Goal: Task Accomplishment & Management: Manage account settings

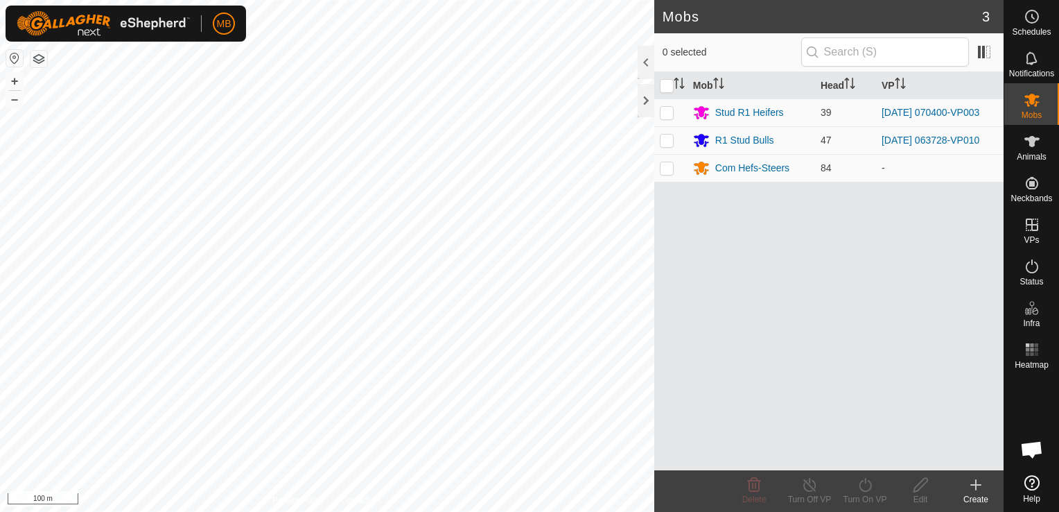
click at [972, 489] on icon at bounding box center [976, 484] width 17 height 17
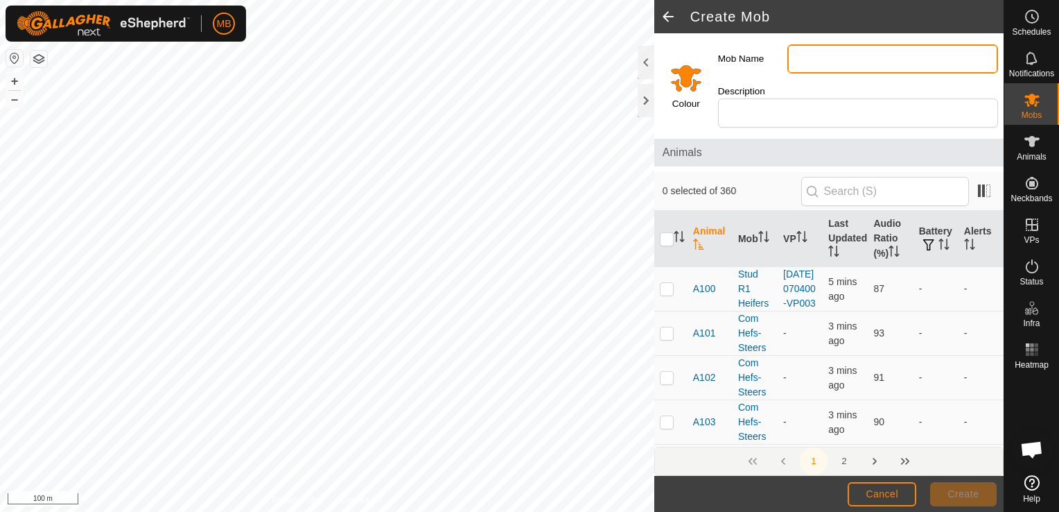
drag, startPoint x: 972, startPoint y: 489, endPoint x: 813, endPoint y: 58, distance: 459.5
click at [813, 58] on input "Mob Name" at bounding box center [892, 58] width 211 height 29
type input "B"
type input "H"
type input "Com Heifers ( Big)"
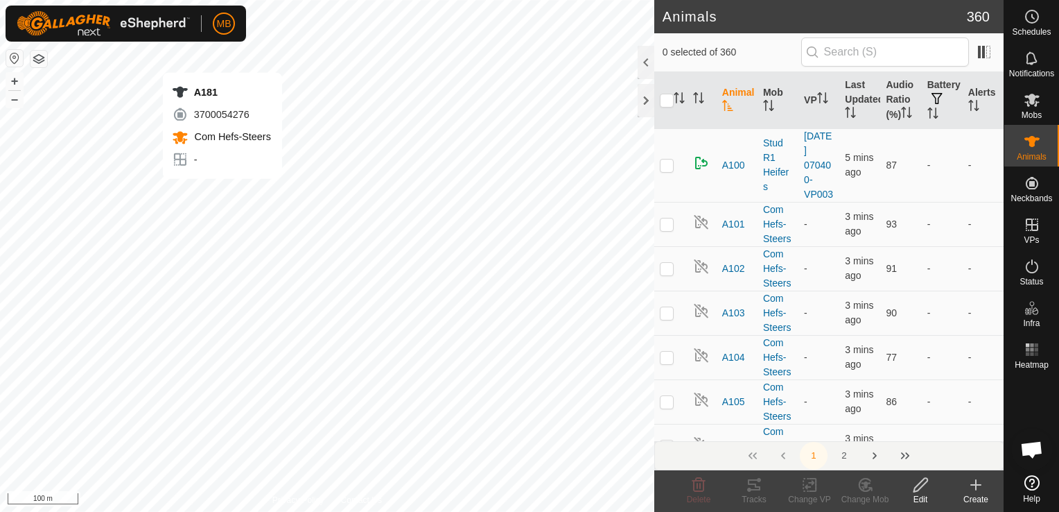
checkbox input "true"
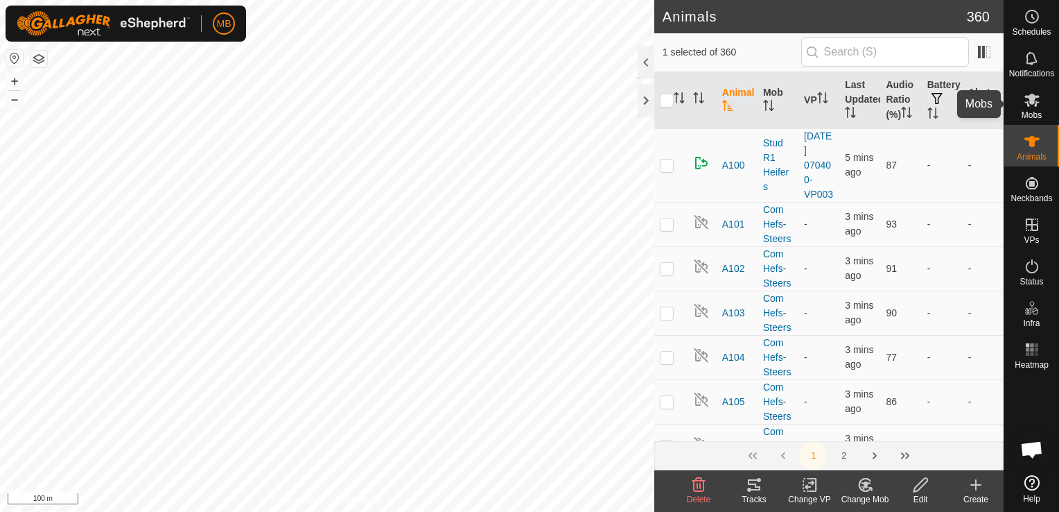
click at [1018, 102] on div "Mobs" at bounding box center [1031, 104] width 55 height 42
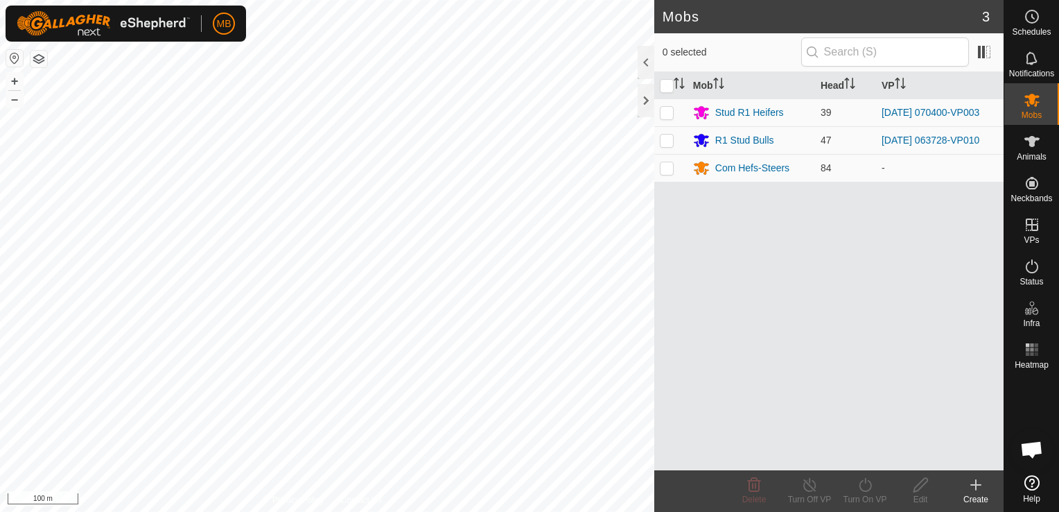
click at [965, 494] on div "Create" at bounding box center [975, 499] width 55 height 12
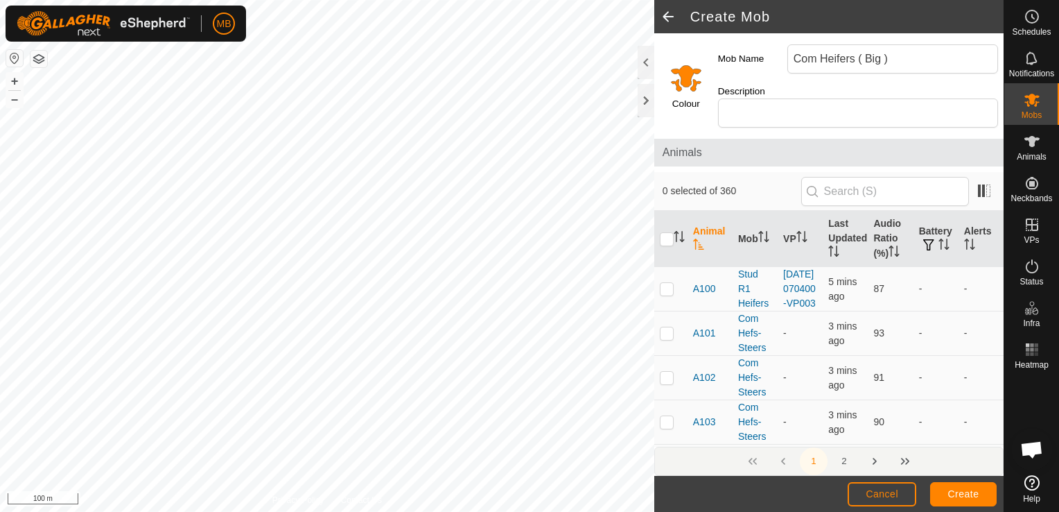
type input "Com Heifers ( Big )"
click at [223, 141] on div "A140 4217793397 Com Hefs-Steers - + – ⇧ i 10 m" at bounding box center [327, 256] width 654 height 512
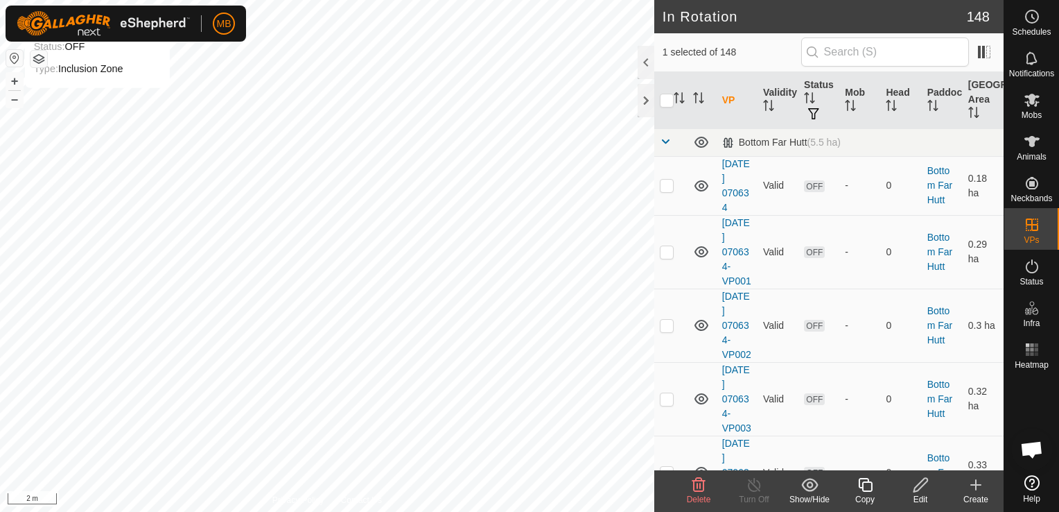
click at [6, 101] on div "+ –" at bounding box center [15, 90] width 18 height 36
click at [17, 101] on button "–" at bounding box center [14, 99] width 17 height 17
click at [326, 258] on div "[DATE] 065617-VP017 Status: OFF Type: Inclusion Zone + – ⇧ i 2 m" at bounding box center [327, 256] width 654 height 512
click at [325, 257] on div "[DATE] 065617-VP017 Status: OFF Type: Inclusion Zone + – ⇧ i 2 m" at bounding box center [327, 256] width 654 height 512
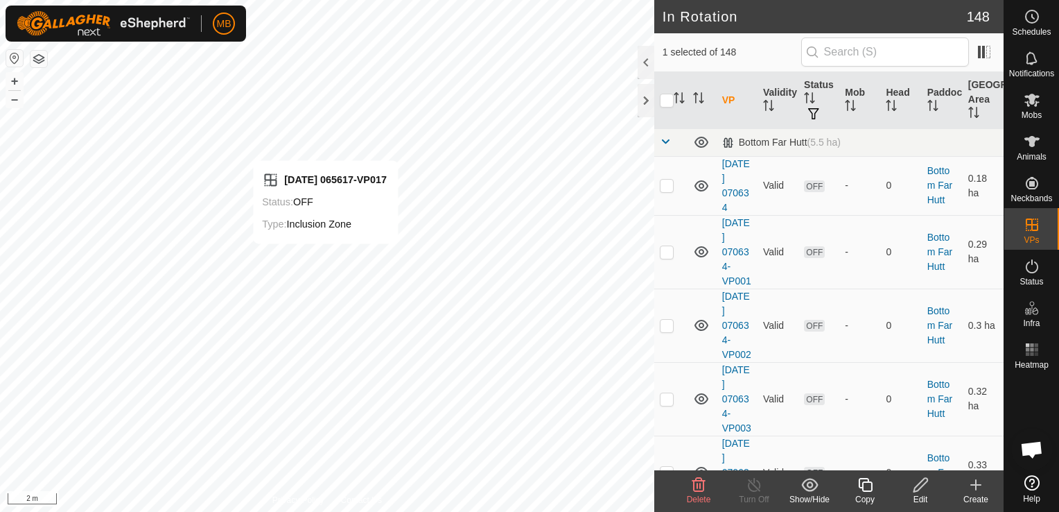
checkbox input "false"
click at [14, 101] on button "–" at bounding box center [14, 99] width 17 height 17
click at [13, 100] on button "–" at bounding box center [14, 99] width 17 height 17
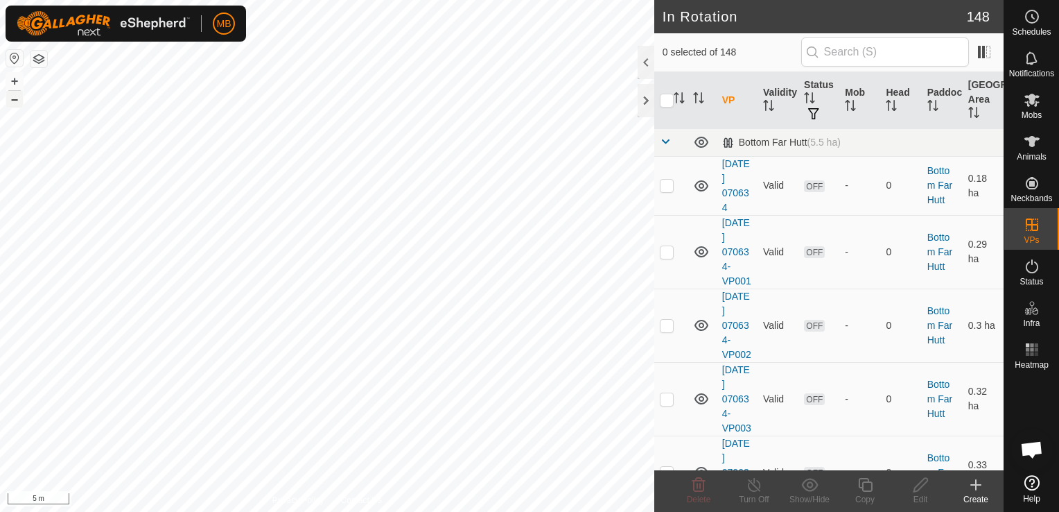
click at [13, 100] on button "–" at bounding box center [14, 99] width 17 height 17
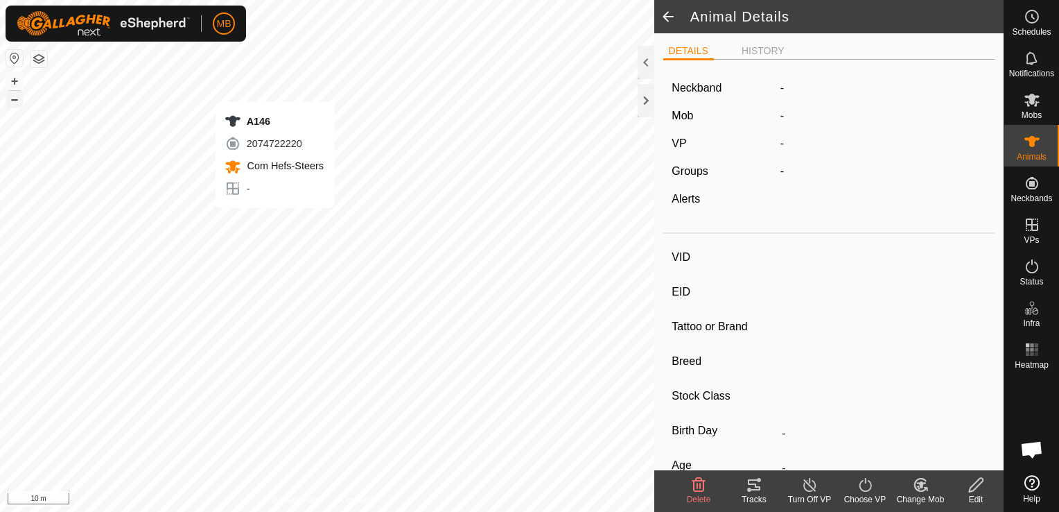
type input "A146"
type input "-"
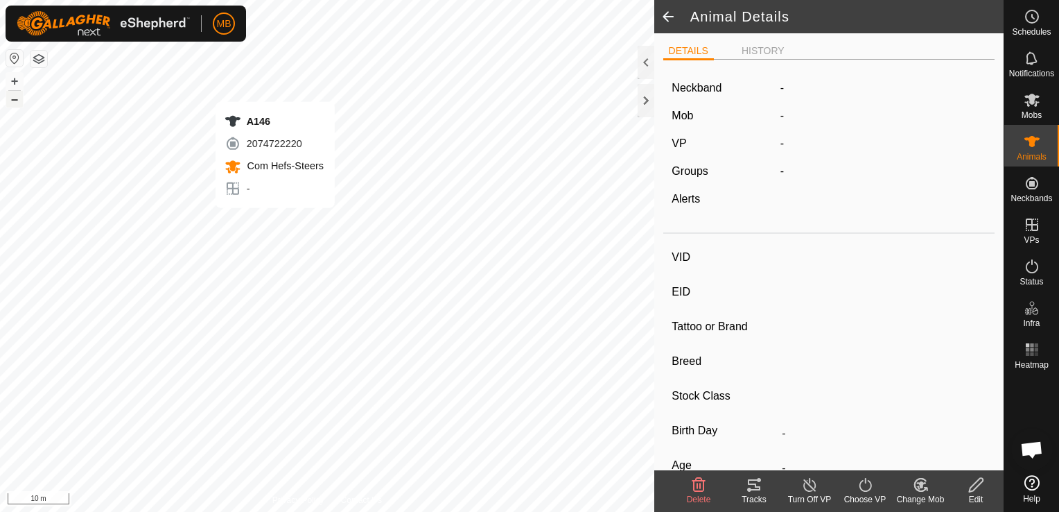
type input "-"
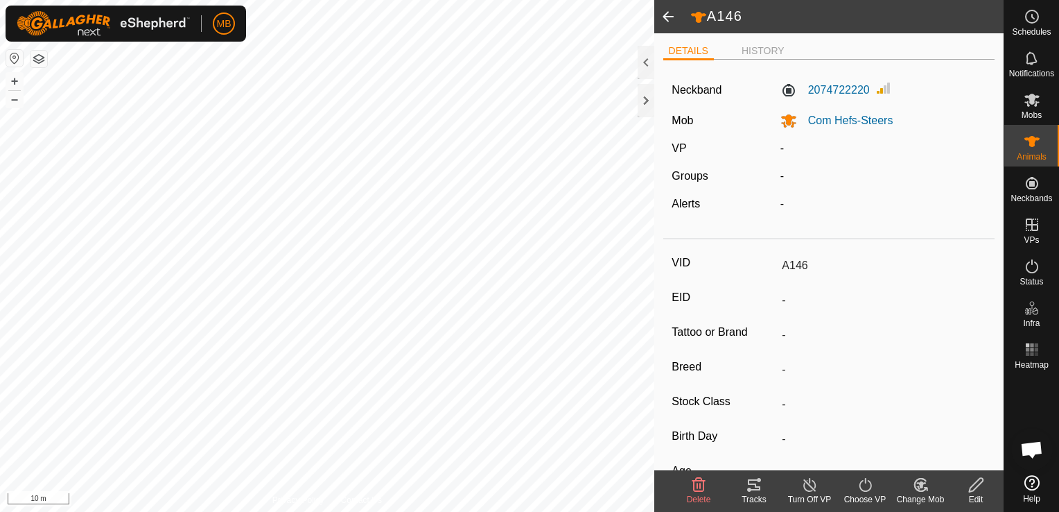
click at [665, 19] on span at bounding box center [668, 16] width 28 height 33
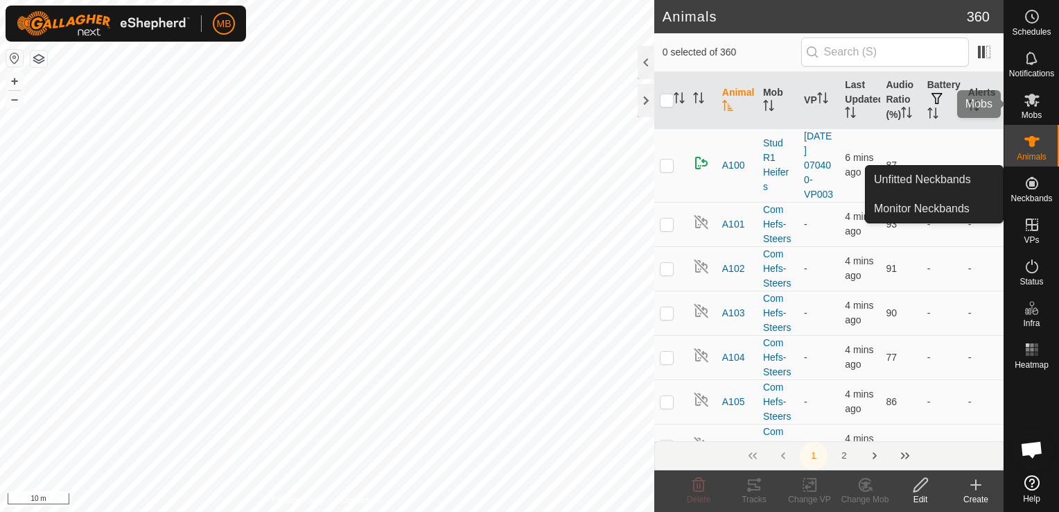
click at [1029, 115] on span "Mobs" at bounding box center [1032, 115] width 20 height 8
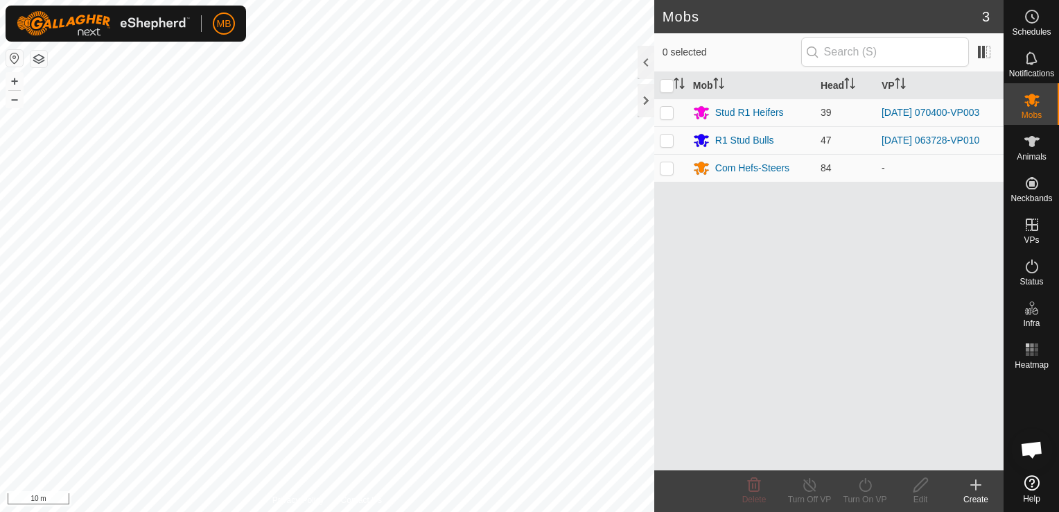
click at [970, 494] on div "Create" at bounding box center [975, 499] width 55 height 12
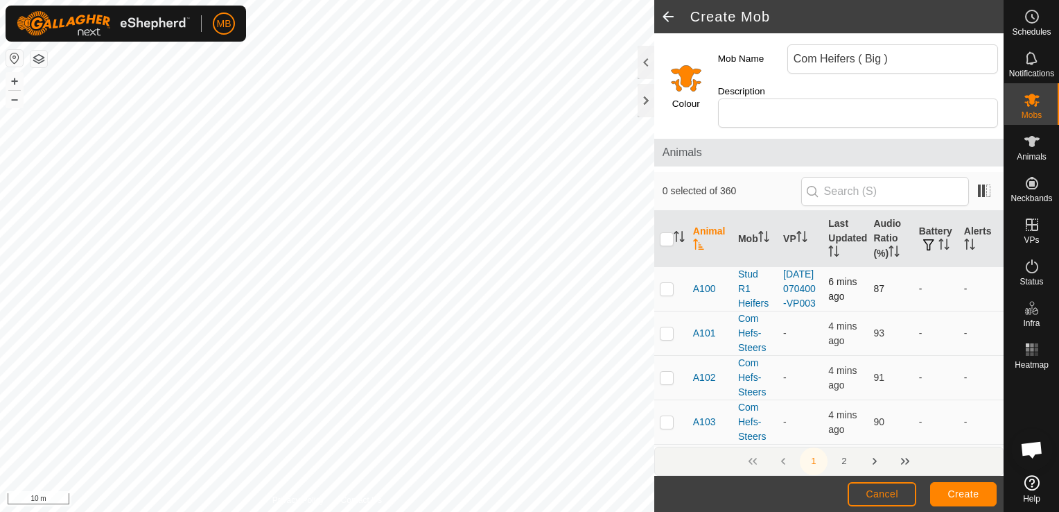
type input "Com Heifers ( Big )"
click at [665, 290] on p-checkbox at bounding box center [667, 288] width 14 height 11
checkbox input "false"
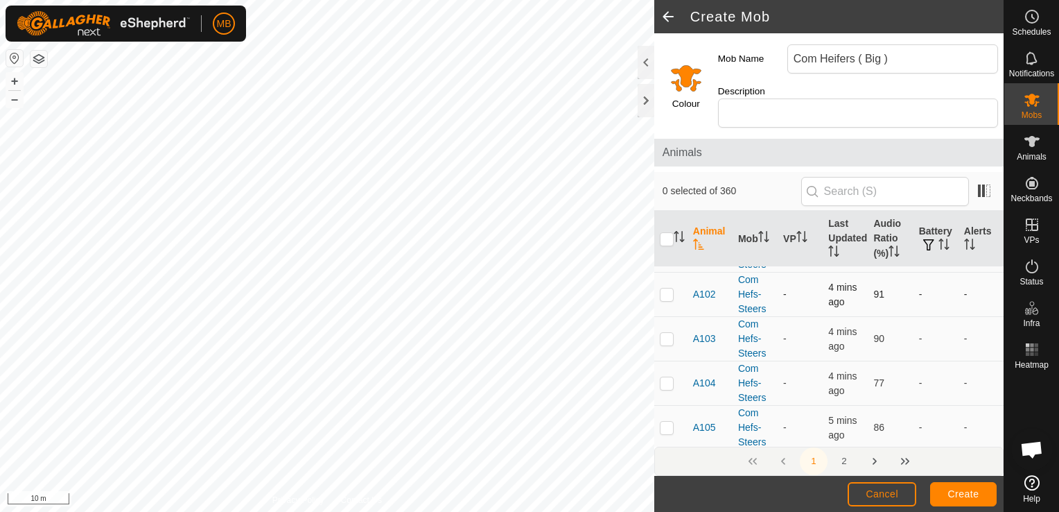
click at [666, 299] on p-checkbox at bounding box center [667, 293] width 14 height 11
click at [665, 315] on td at bounding box center [670, 294] width 33 height 44
checkbox input "false"
click at [668, 344] on p-checkbox at bounding box center [667, 338] width 14 height 11
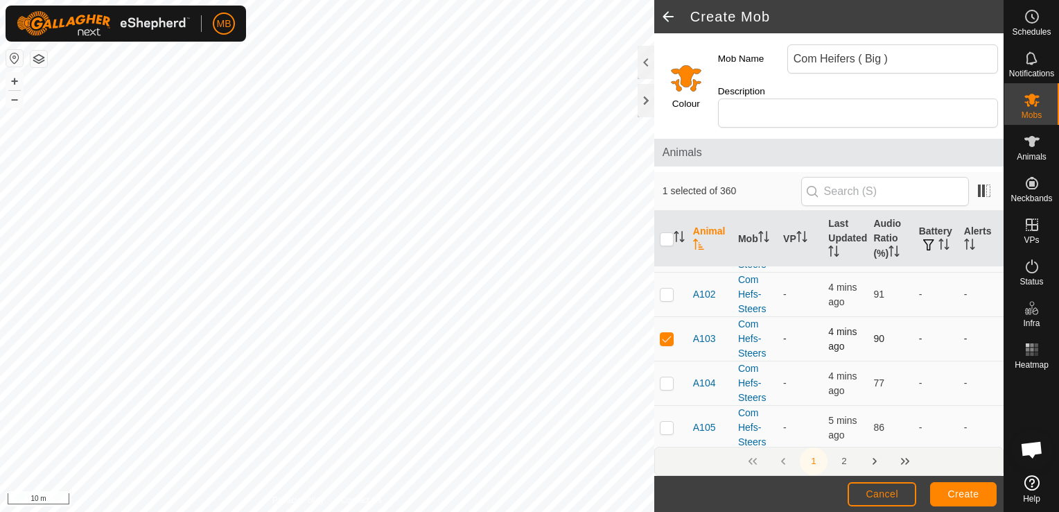
checkbox input "false"
click at [665, 403] on td at bounding box center [670, 383] width 33 height 44
checkbox input "false"
click at [668, 433] on p-checkbox at bounding box center [667, 426] width 14 height 11
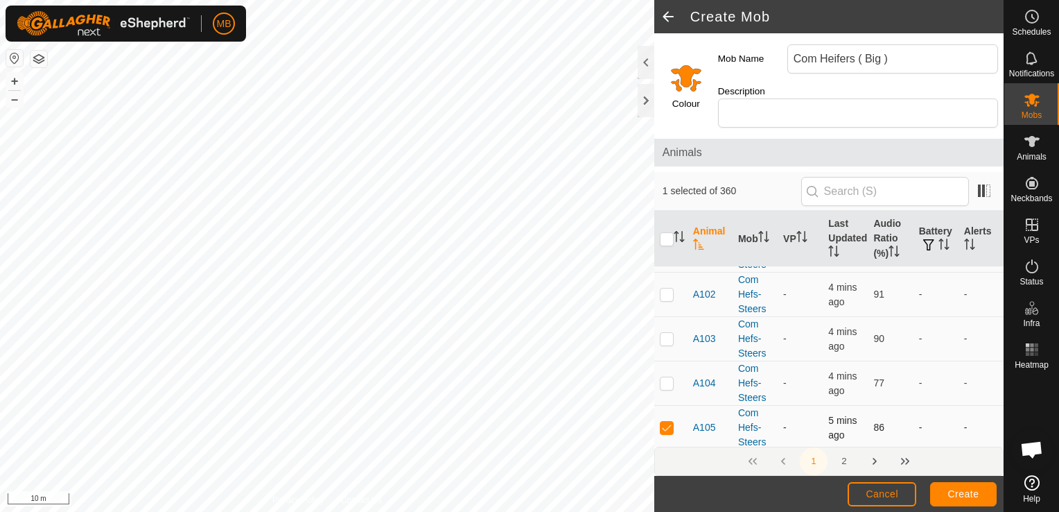
click at [668, 433] on p-checkbox at bounding box center [667, 426] width 14 height 11
checkbox input "false"
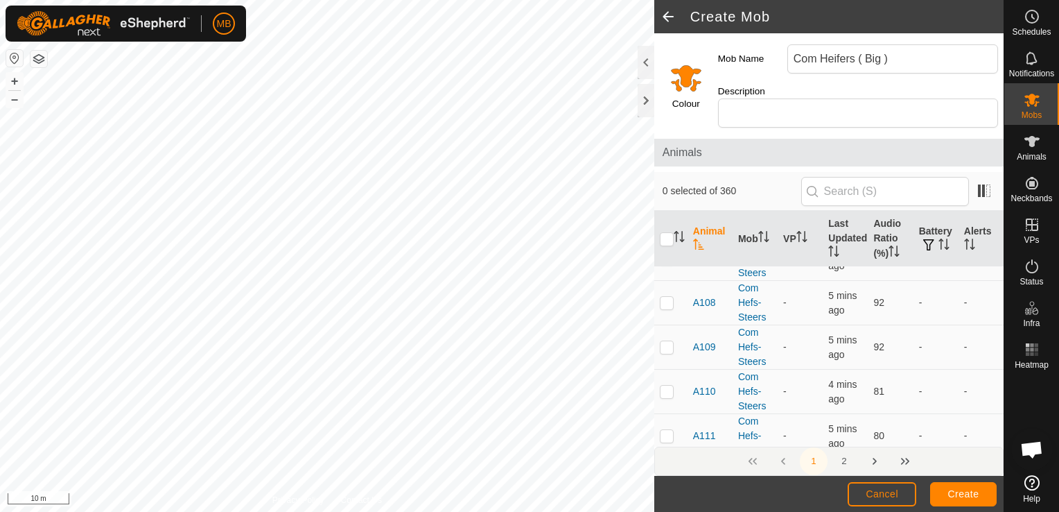
click at [686, 76] on input "Select a color" at bounding box center [686, 77] width 33 height 33
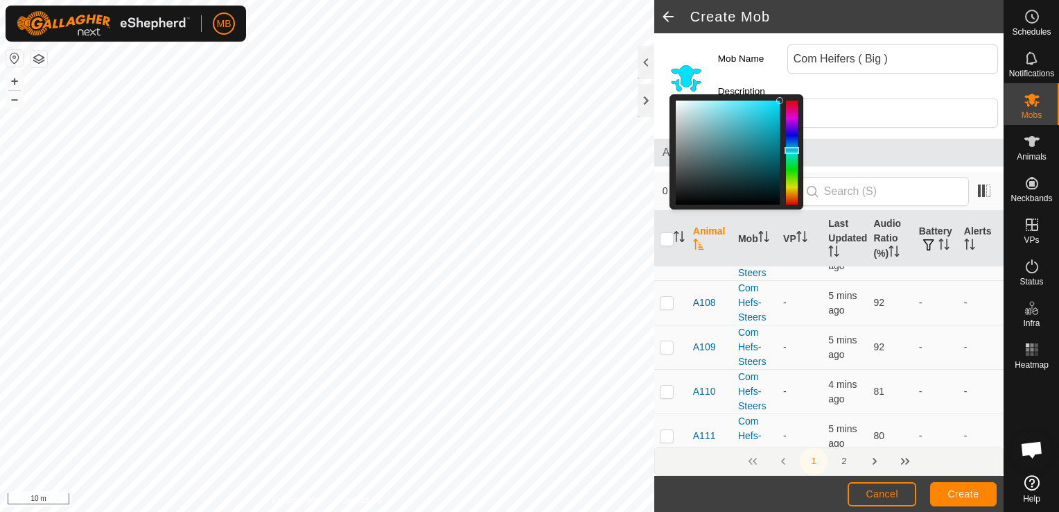
click at [792, 143] on div at bounding box center [792, 153] width 12 height 104
click at [792, 108] on div at bounding box center [792, 153] width 12 height 104
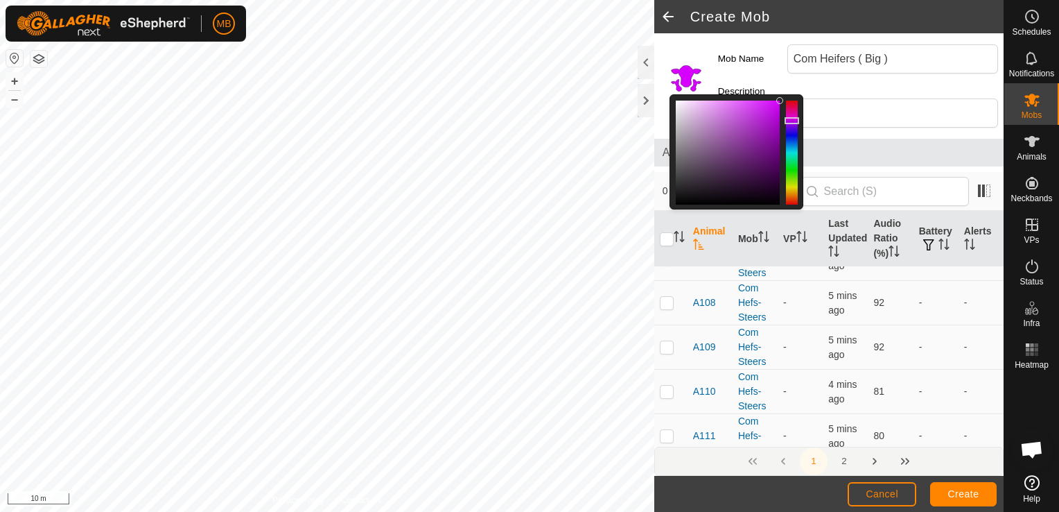
click at [792, 113] on div at bounding box center [792, 153] width 12 height 104
click at [1050, 150] on div "Animals" at bounding box center [1031, 146] width 55 height 42
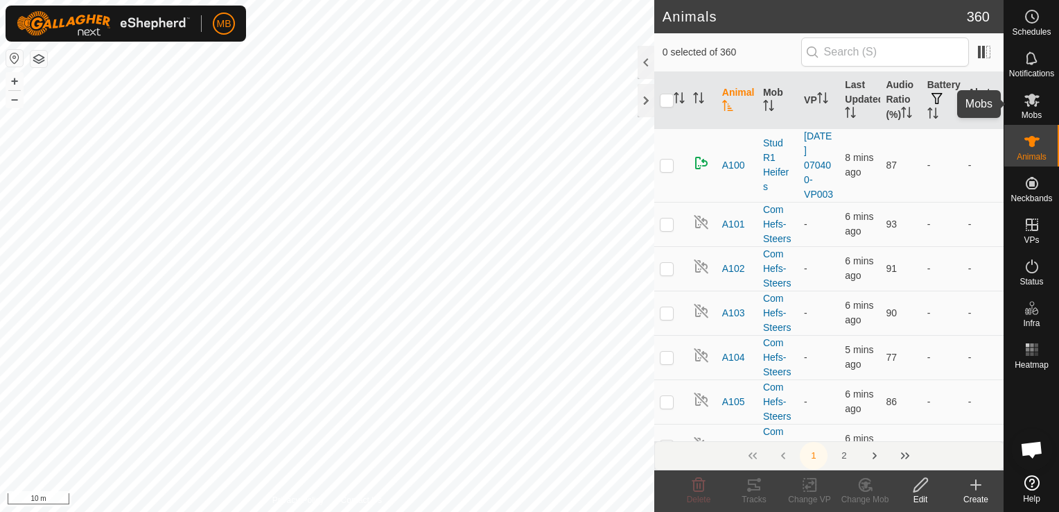
click at [1034, 112] on span "Mobs" at bounding box center [1032, 115] width 20 height 8
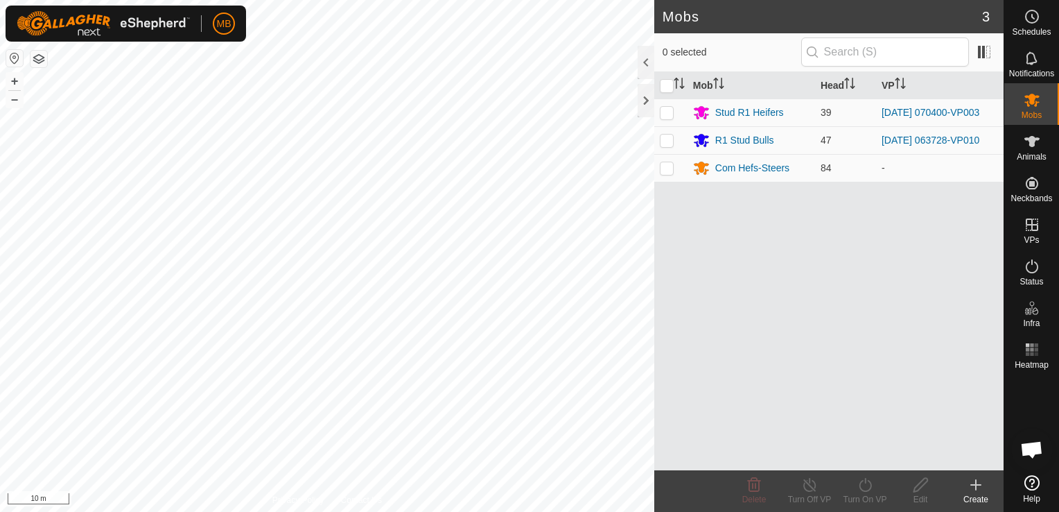
click at [970, 492] on icon at bounding box center [976, 484] width 17 height 17
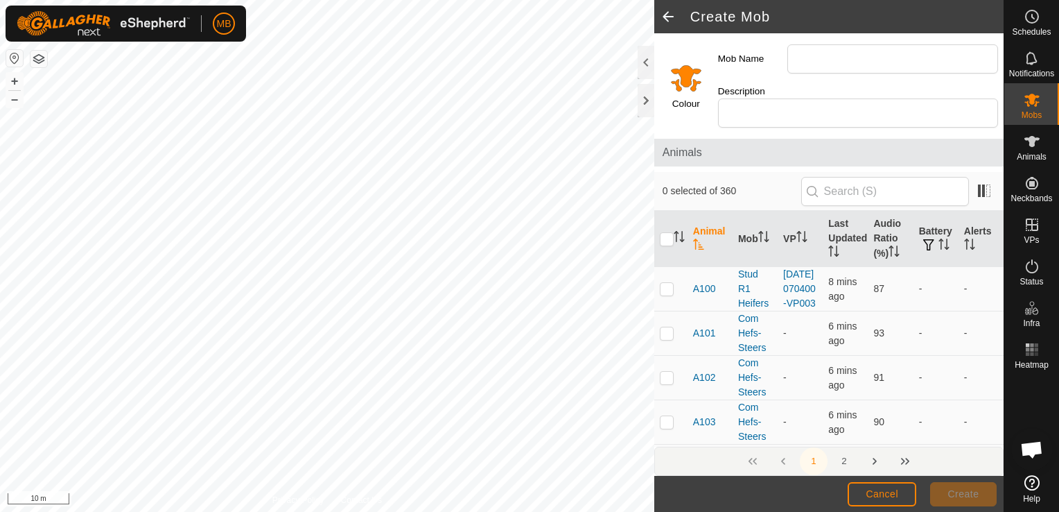
click at [813, 65] on input "Mob Name" at bounding box center [892, 58] width 211 height 29
type input "com heifers (big)"
click at [694, 79] on input "Select a color" at bounding box center [686, 77] width 33 height 33
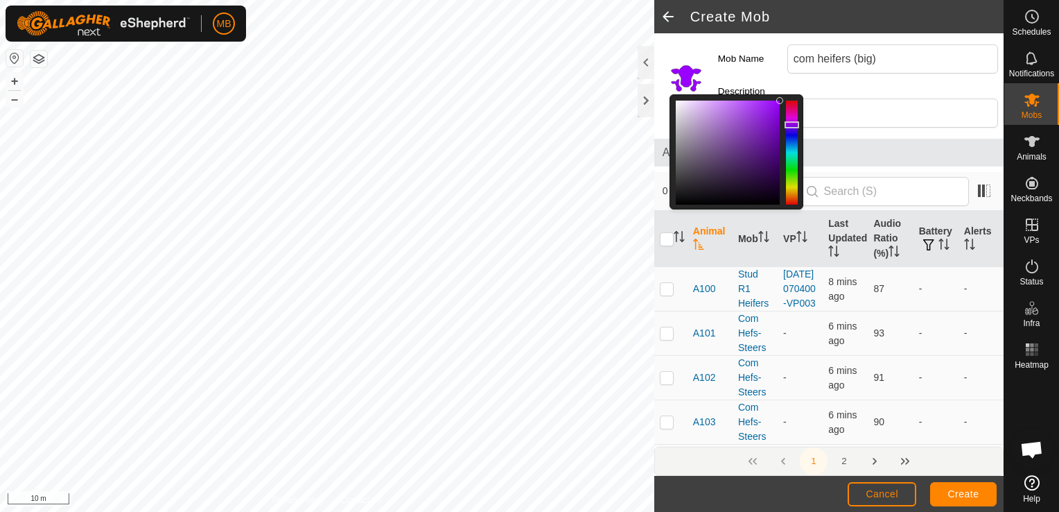
click at [790, 117] on div at bounding box center [792, 153] width 12 height 104
click at [976, 489] on span "Create" at bounding box center [963, 493] width 31 height 11
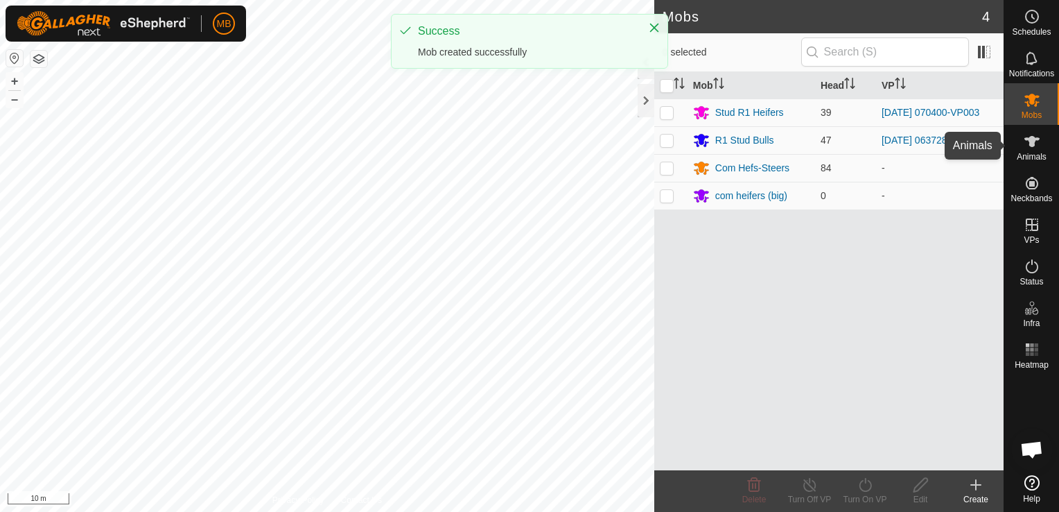
click at [1030, 153] on span "Animals" at bounding box center [1032, 157] width 30 height 8
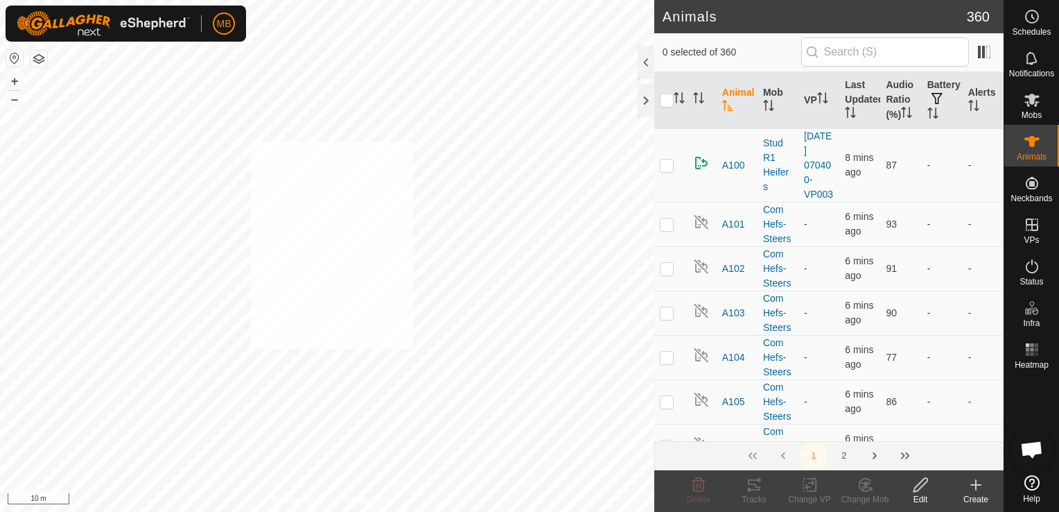
checkbox input "true"
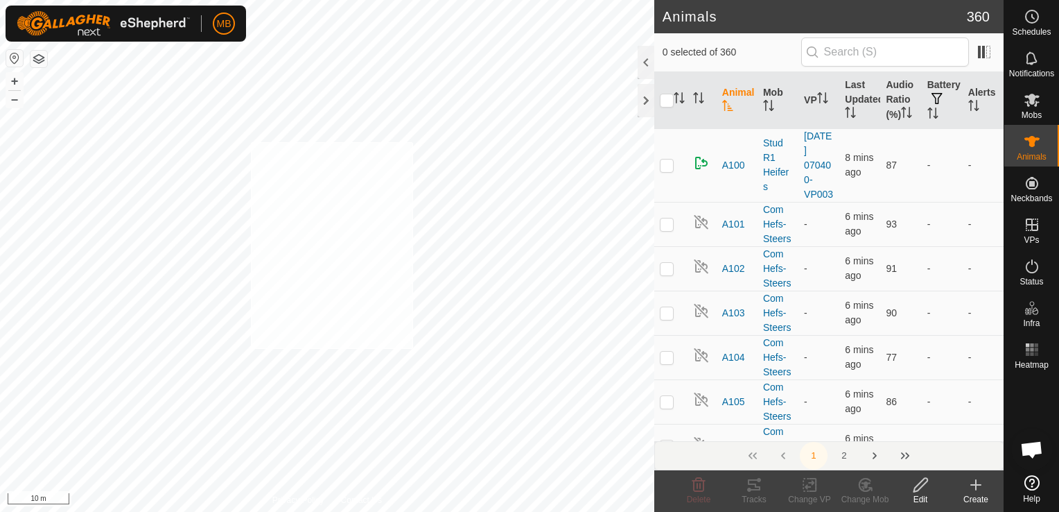
checkbox input "true"
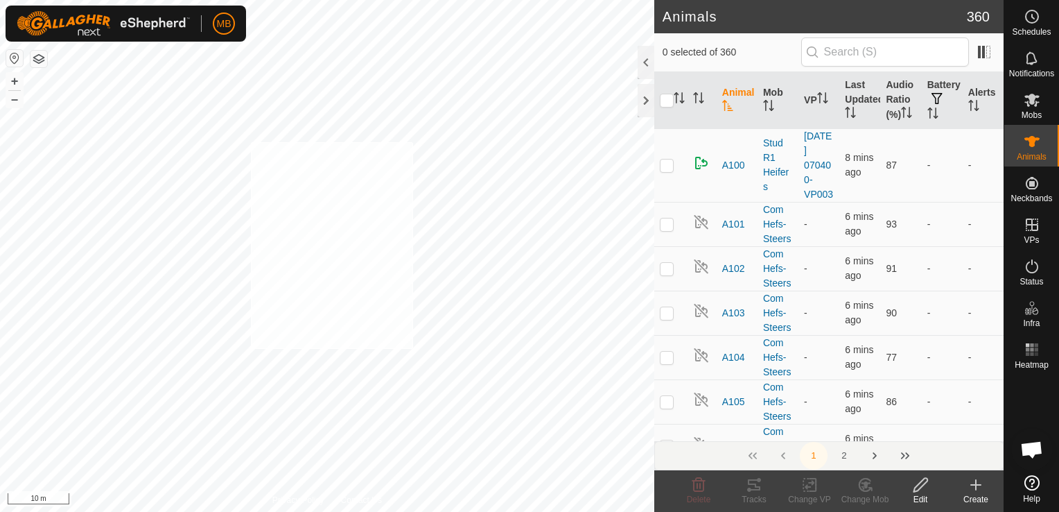
checkbox input "true"
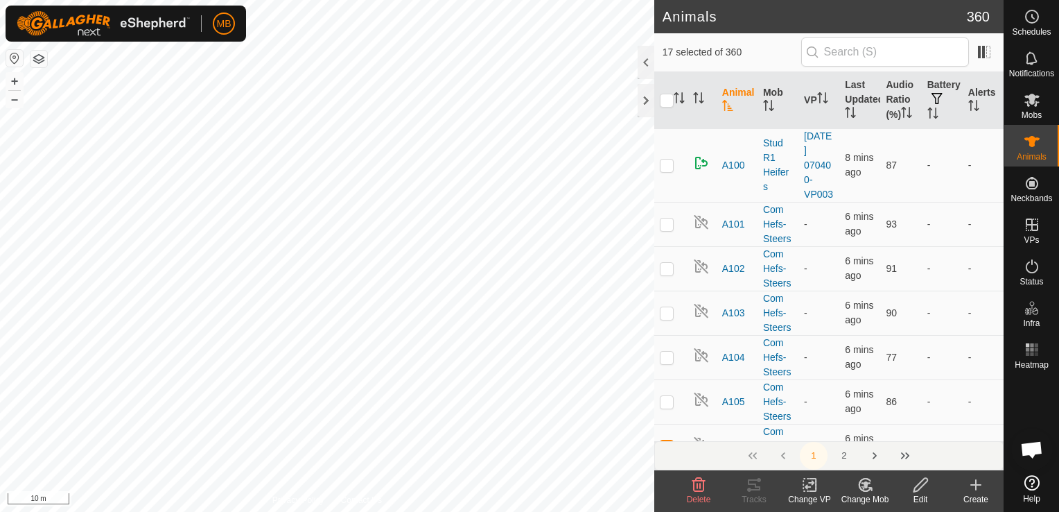
click at [252, 110] on div "A146 2074722220 Com Hefs-Steers - + – ⇧ i 10 m" at bounding box center [327, 256] width 654 height 512
click at [229, 124] on div "[DATE] 065617-VP017 Status: OFF Type: Inclusion Zone + – ⇧ i 10 m" at bounding box center [327, 256] width 654 height 512
checkbox input "true"
click at [868, 496] on div "Change Mob" at bounding box center [864, 499] width 55 height 12
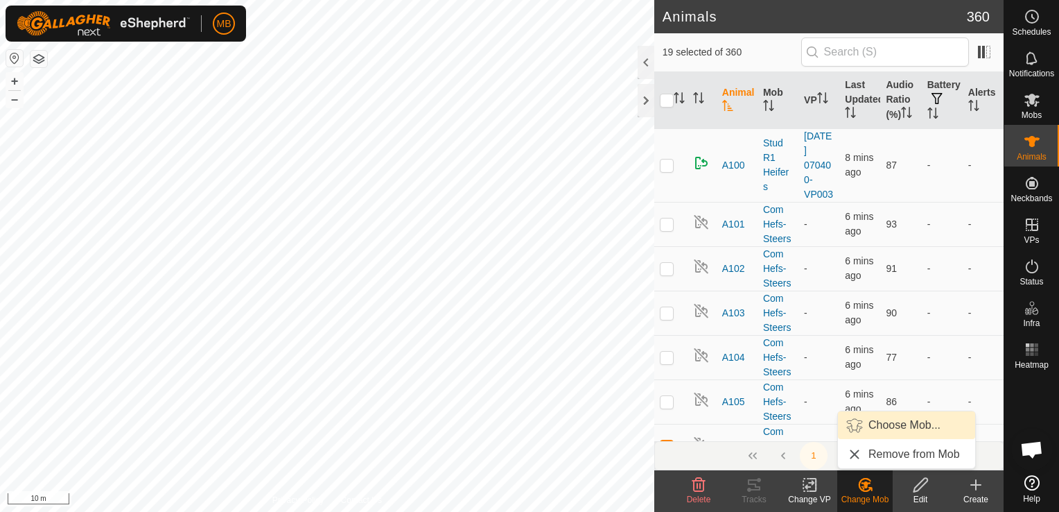
click at [890, 430] on link "Choose Mob..." at bounding box center [906, 425] width 137 height 28
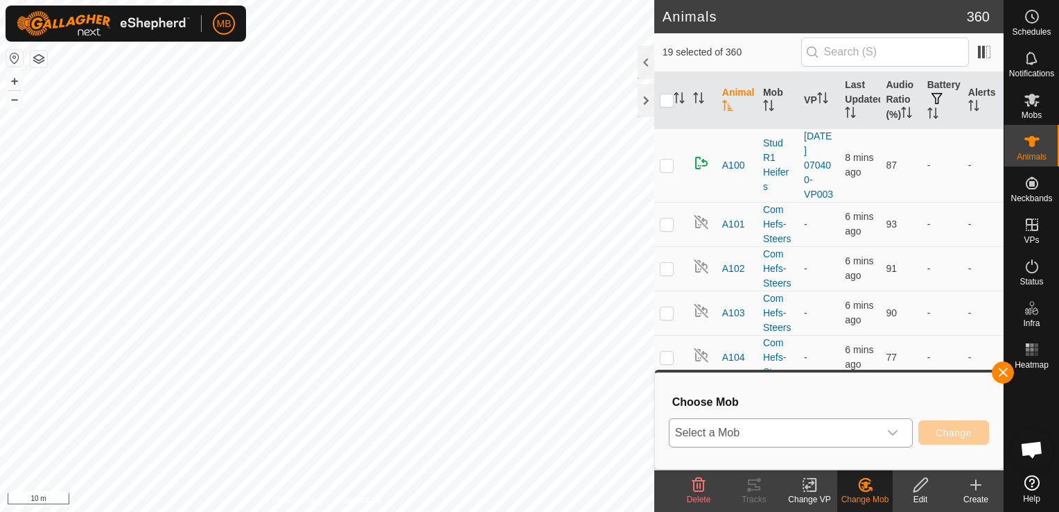
click at [898, 438] on div "dropdown trigger" at bounding box center [893, 433] width 28 height 28
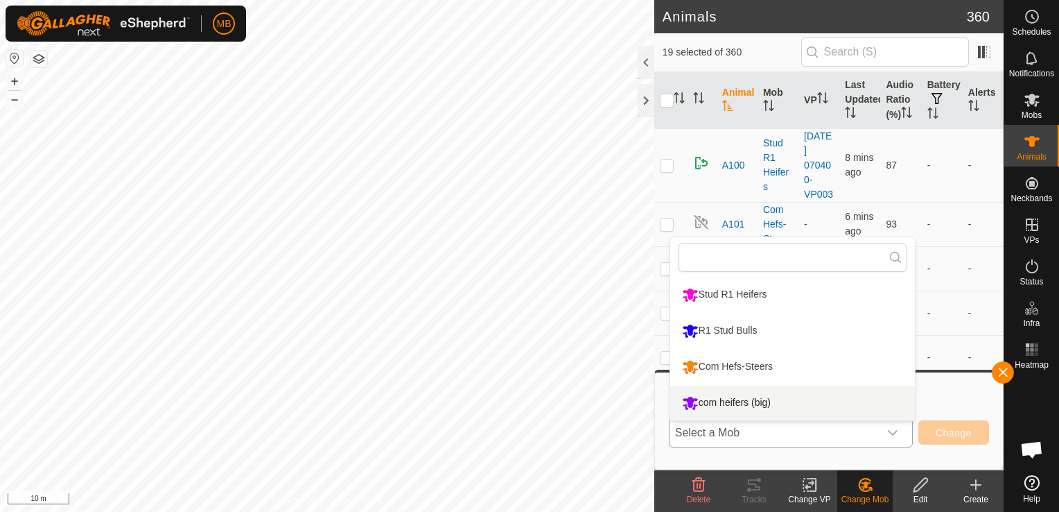
click at [801, 404] on li "com heifers (big)" at bounding box center [792, 402] width 245 height 35
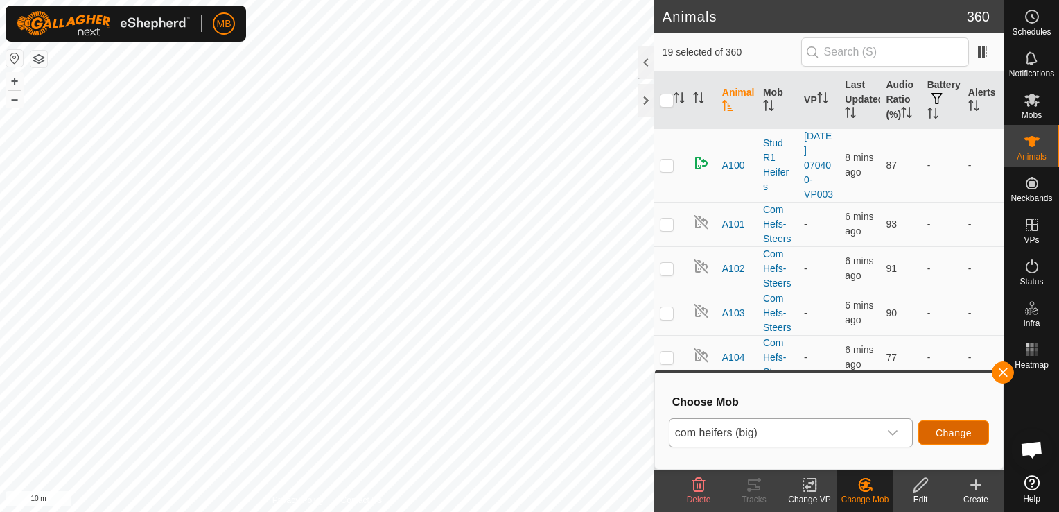
click at [964, 437] on span "Change" at bounding box center [954, 432] width 36 height 11
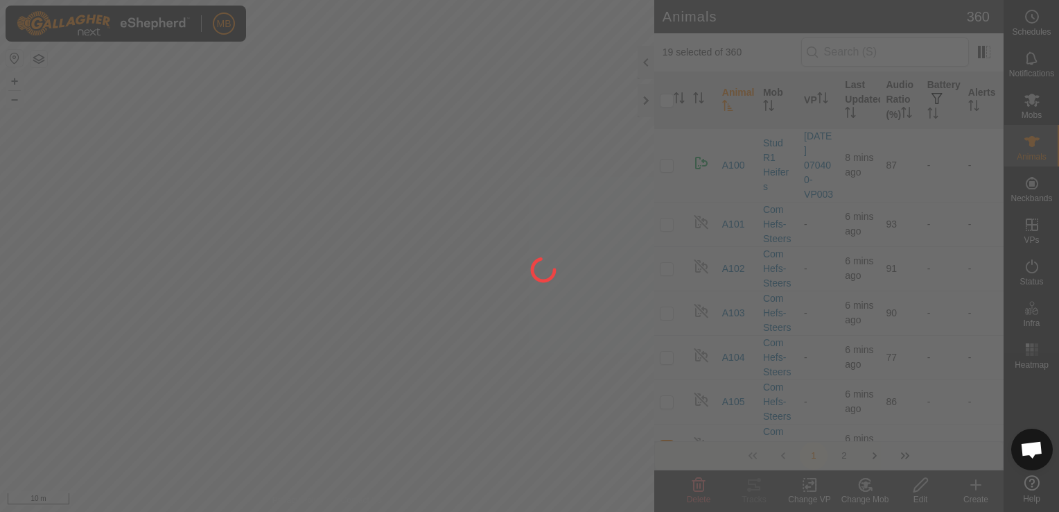
checkbox input "false"
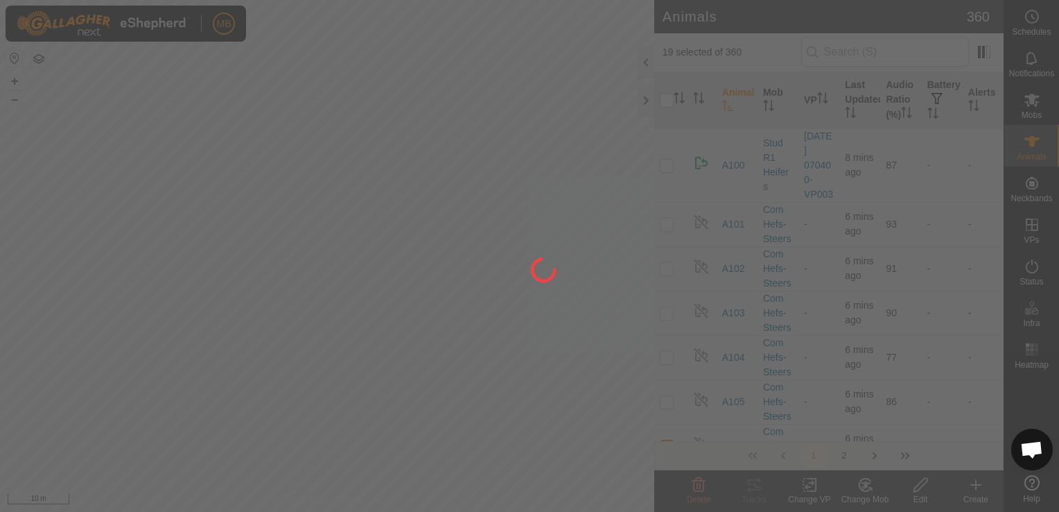
checkbox input "false"
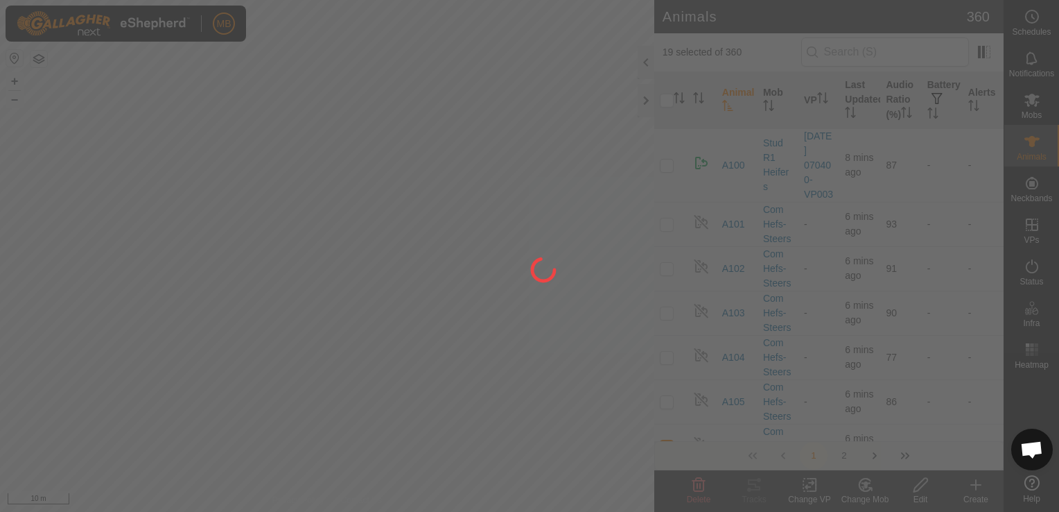
checkbox input "false"
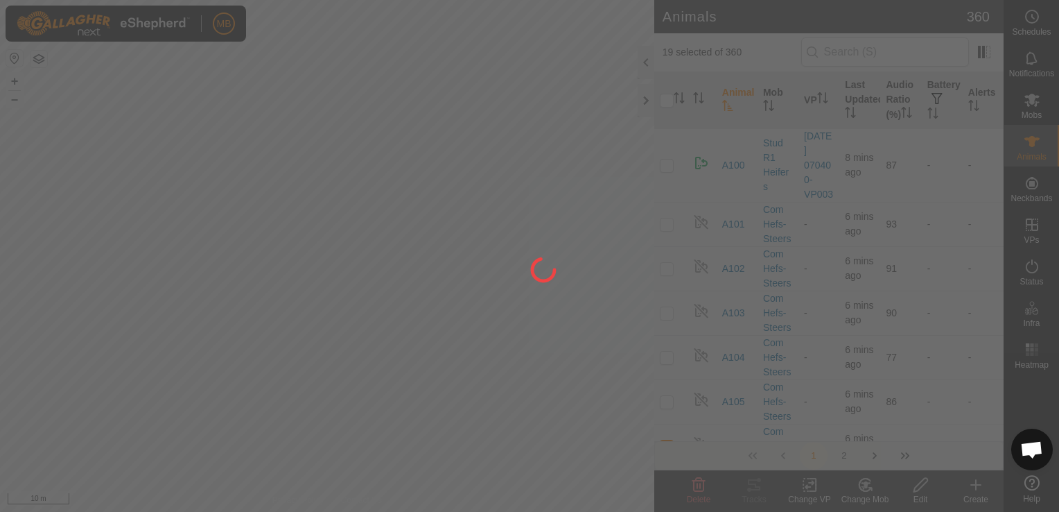
checkbox input "false"
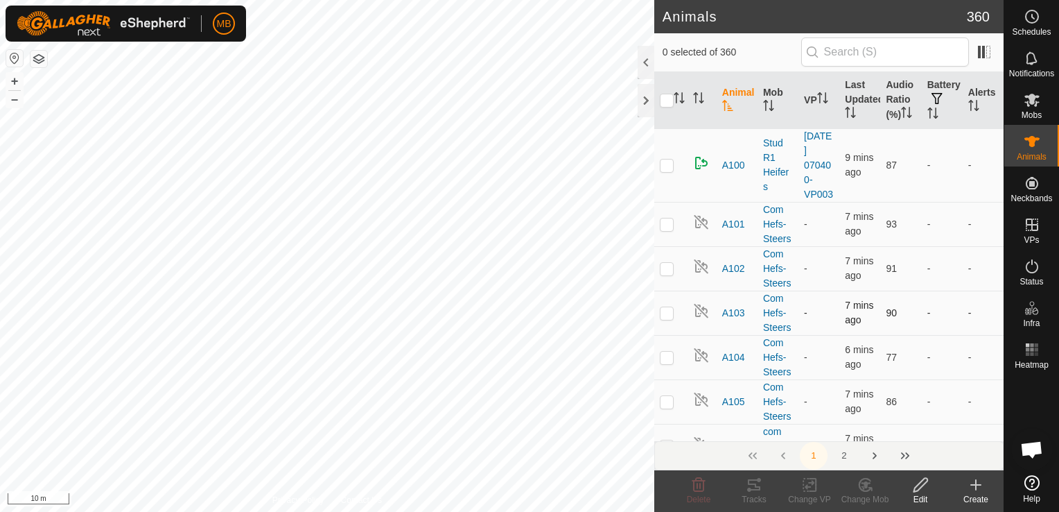
drag, startPoint x: 782, startPoint y: 317, endPoint x: 757, endPoint y: 310, distance: 25.9
click at [758, 310] on td "Com Hefs-Steers" at bounding box center [778, 312] width 41 height 44
click at [14, 97] on button "–" at bounding box center [14, 99] width 17 height 17
click at [1029, 112] on span "Mobs" at bounding box center [1032, 115] width 20 height 8
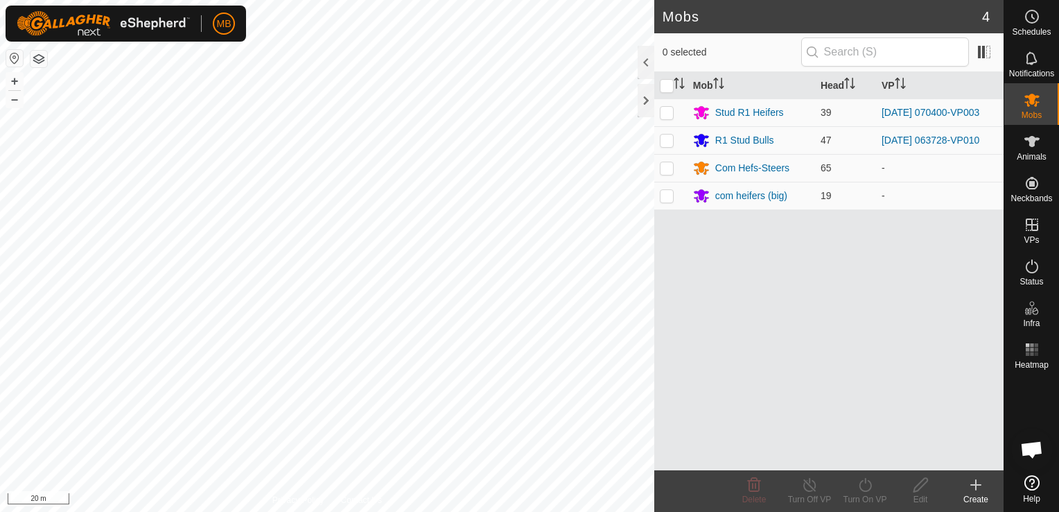
click at [975, 500] on div "Create" at bounding box center [975, 499] width 55 height 12
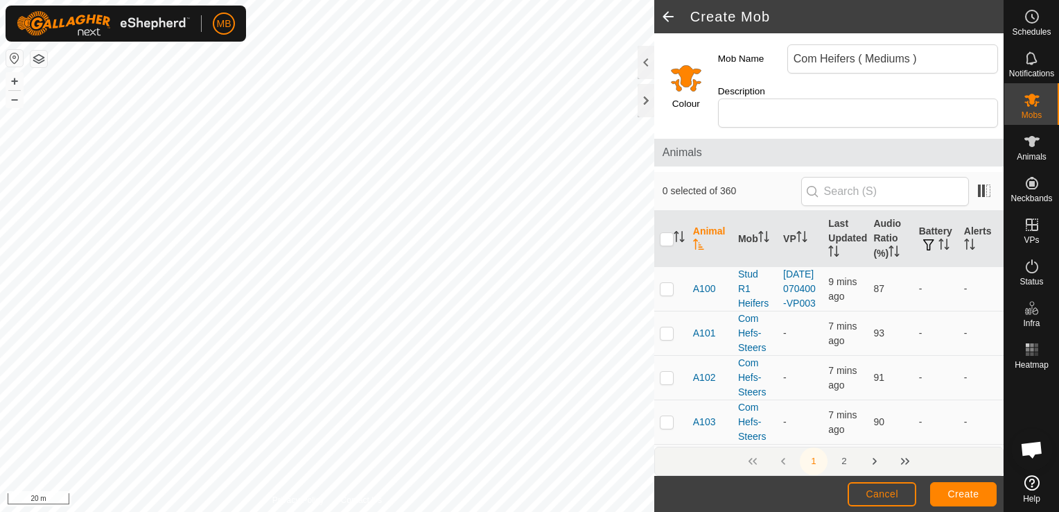
type input "Com Heifers ( Mediums )"
click at [689, 70] on input "Select a color" at bounding box center [686, 77] width 33 height 33
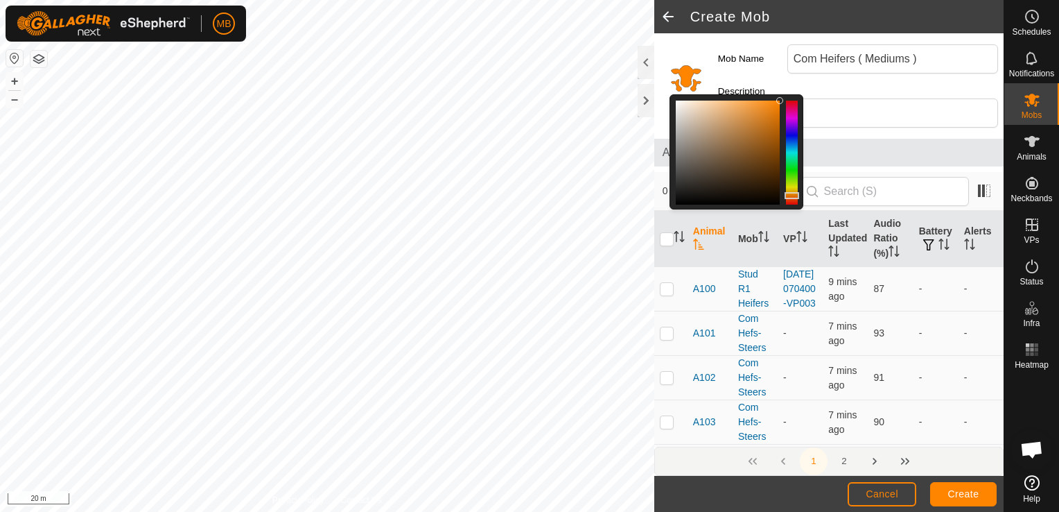
click at [792, 146] on div at bounding box center [792, 153] width 12 height 104
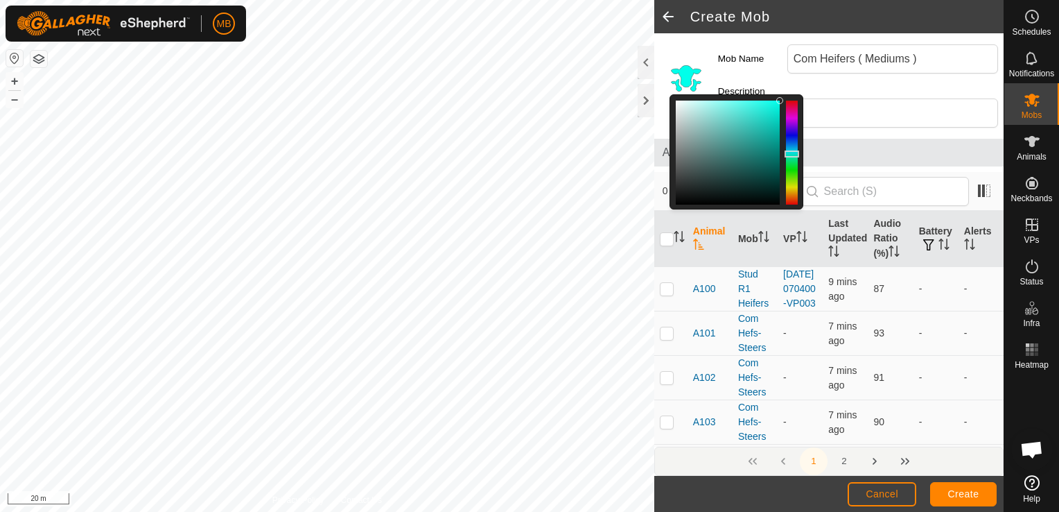
click at [792, 141] on div at bounding box center [792, 153] width 12 height 104
click at [792, 133] on div at bounding box center [792, 153] width 12 height 104
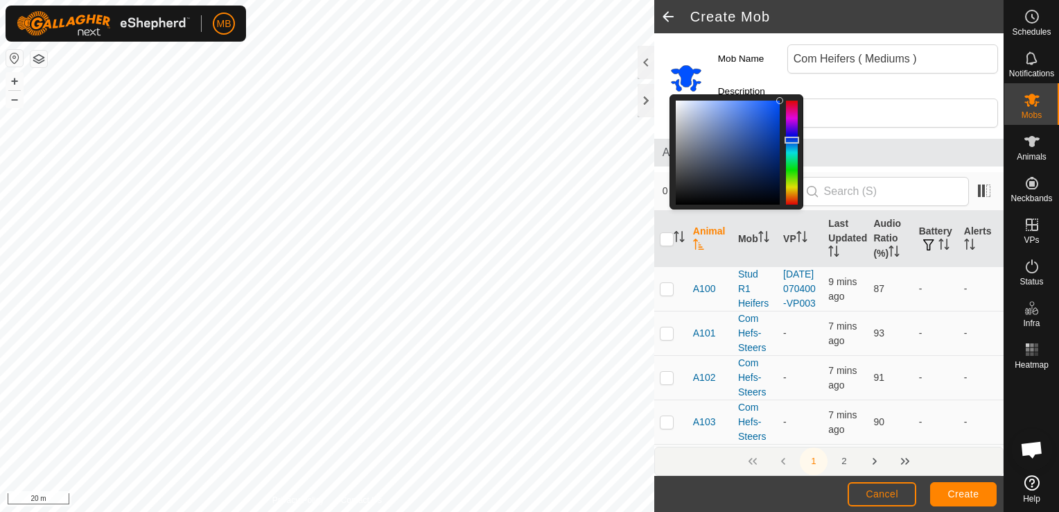
click at [791, 116] on div at bounding box center [792, 153] width 12 height 104
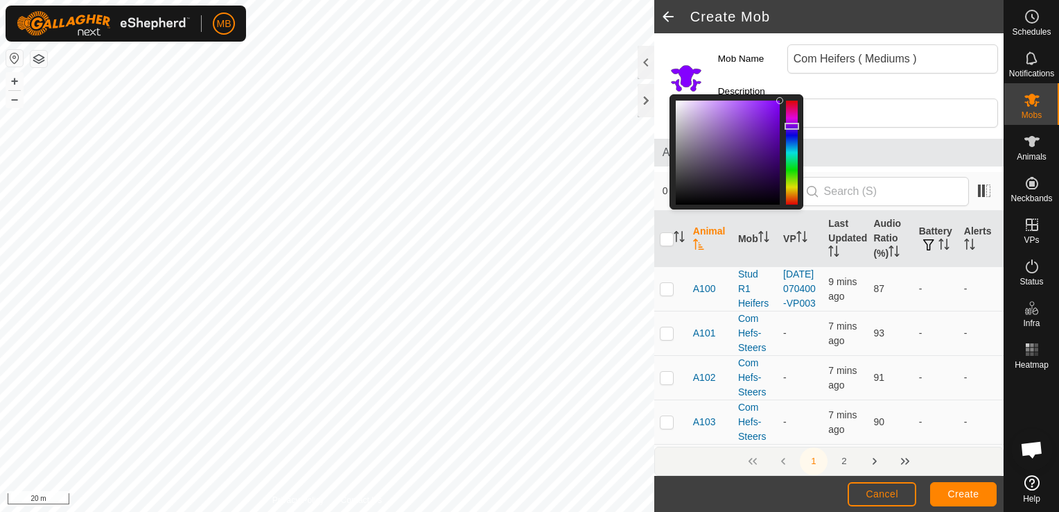
click at [791, 119] on div at bounding box center [792, 153] width 12 height 104
click at [791, 123] on div at bounding box center [792, 126] width 15 height 7
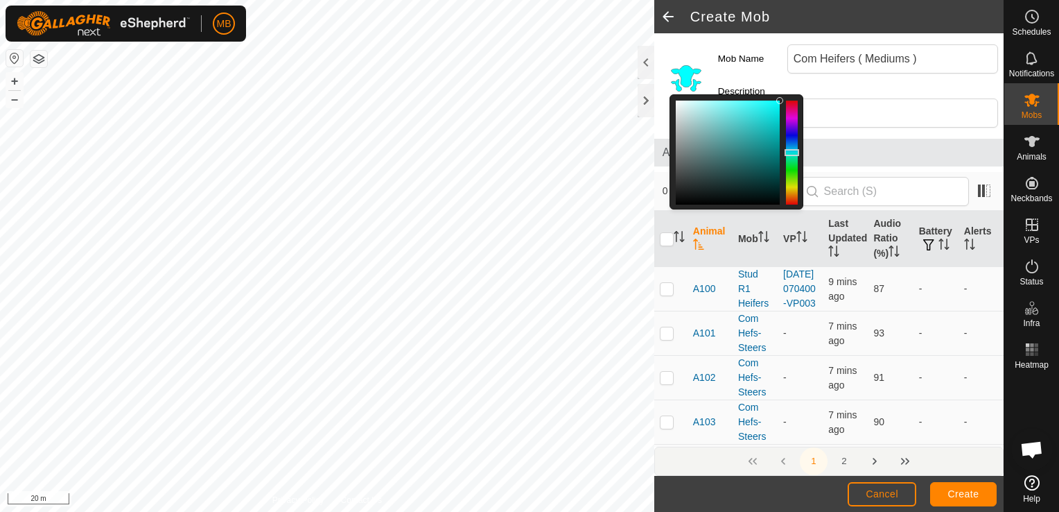
click at [789, 145] on div at bounding box center [792, 153] width 12 height 104
click at [946, 497] on button "Create" at bounding box center [963, 494] width 67 height 24
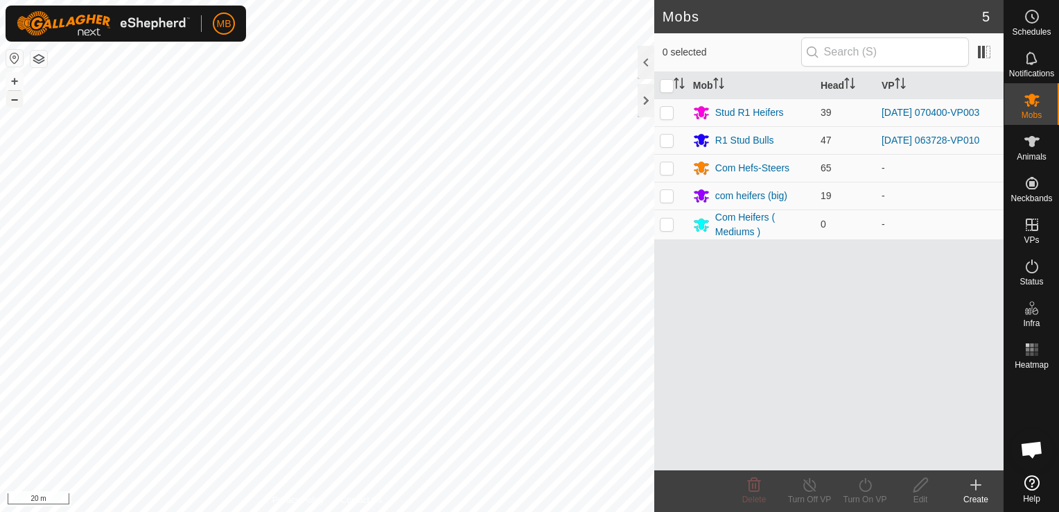
click at [11, 103] on button "–" at bounding box center [14, 99] width 17 height 17
click at [1022, 148] on es-animals-svg-icon at bounding box center [1032, 141] width 25 height 22
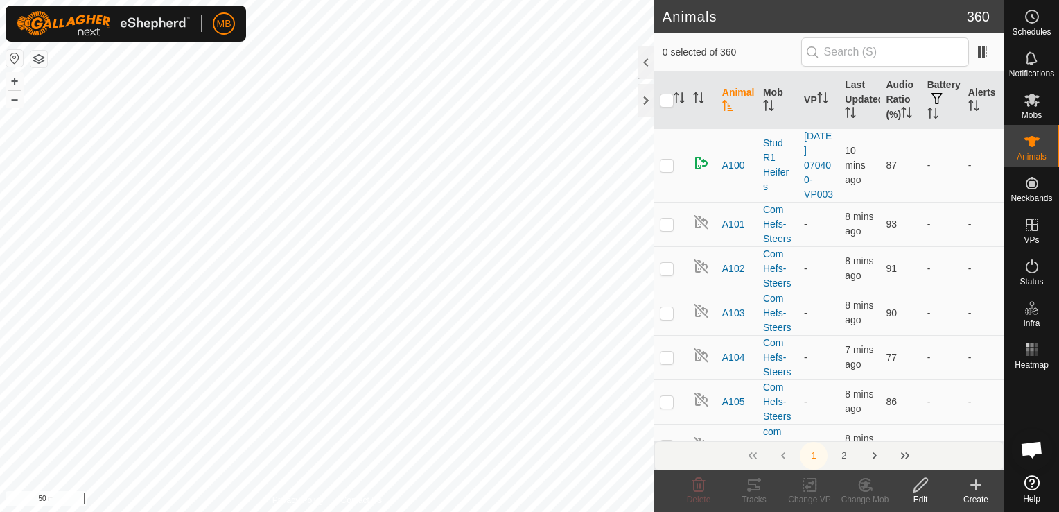
click at [430, 73] on div "[DATE] 065617-VP017 Status: OFF Type: Inclusion Zone + – ⇧ i 50 m" at bounding box center [327, 256] width 654 height 512
click at [591, 64] on div "[DATE] 174530-VP036 Status: OFF Type: Inclusion Zone + – ⇧ i 50 m" at bounding box center [327, 256] width 654 height 512
checkbox input "true"
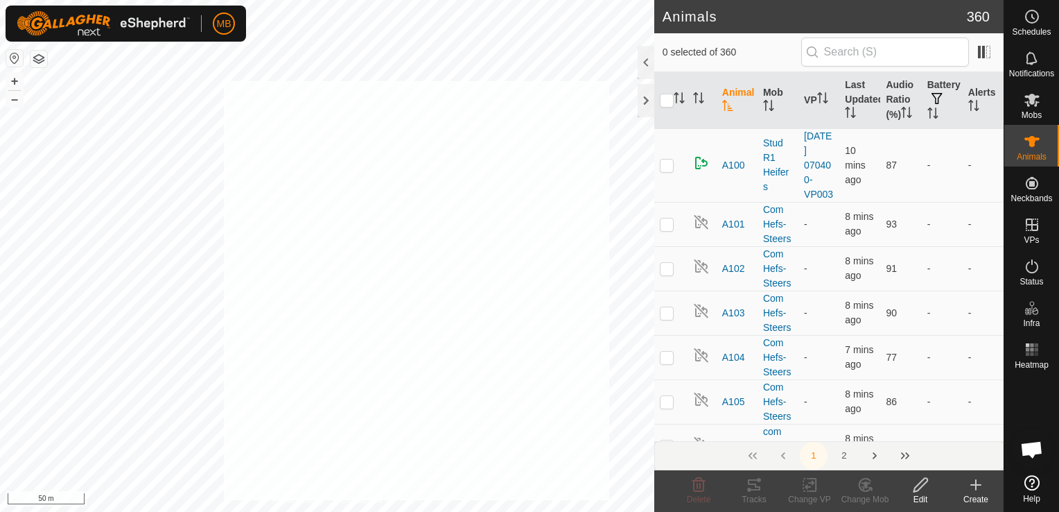
checkbox input "true"
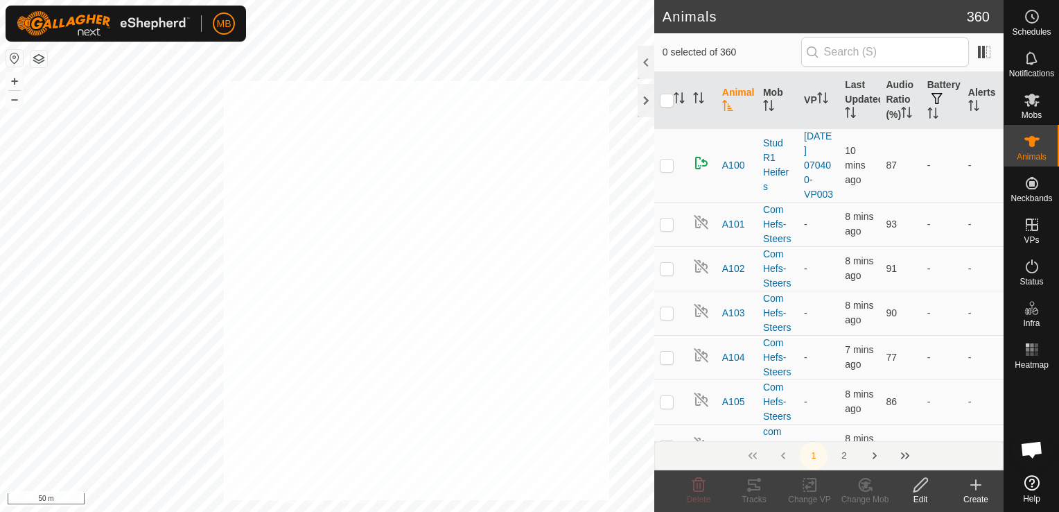
checkbox input "true"
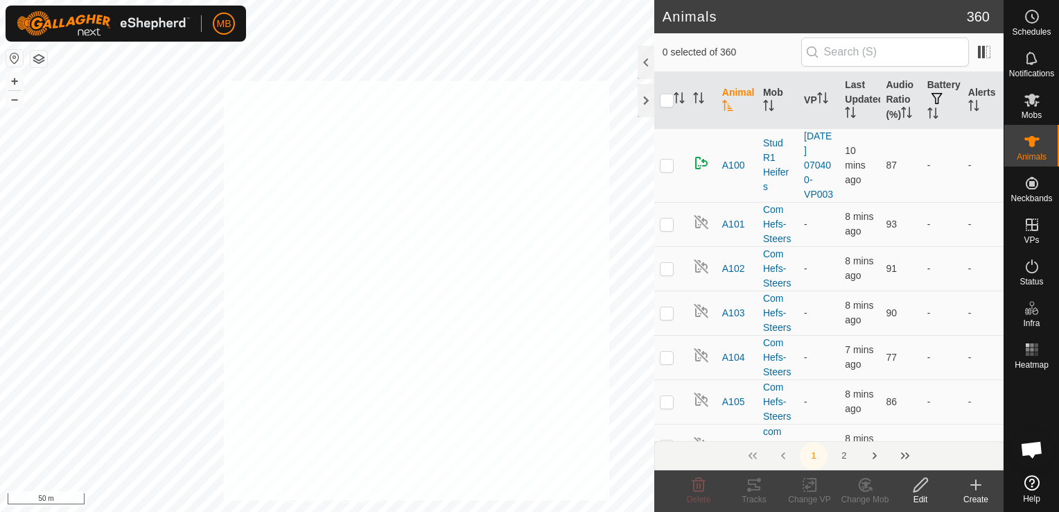
checkbox input "true"
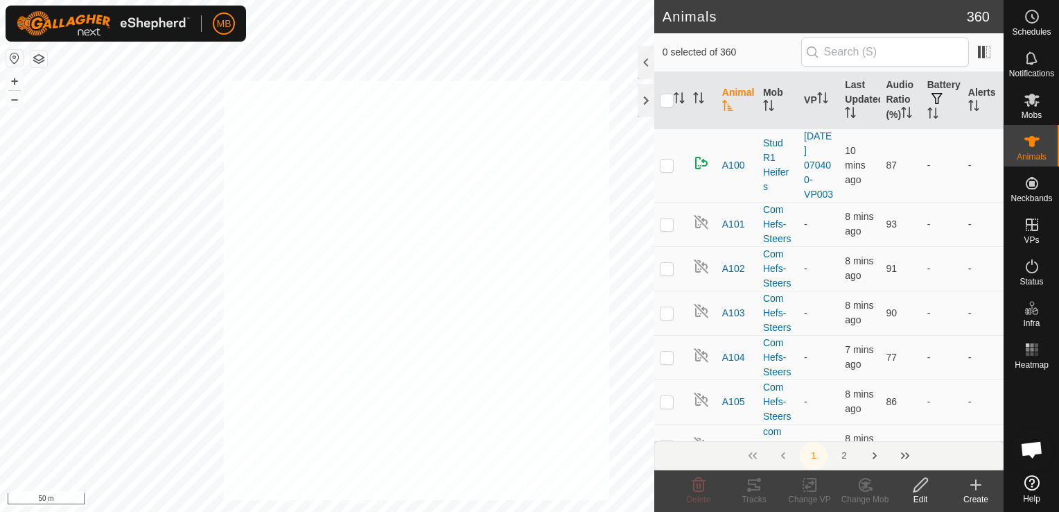
checkbox input "true"
click at [865, 489] on icon at bounding box center [865, 484] width 17 height 17
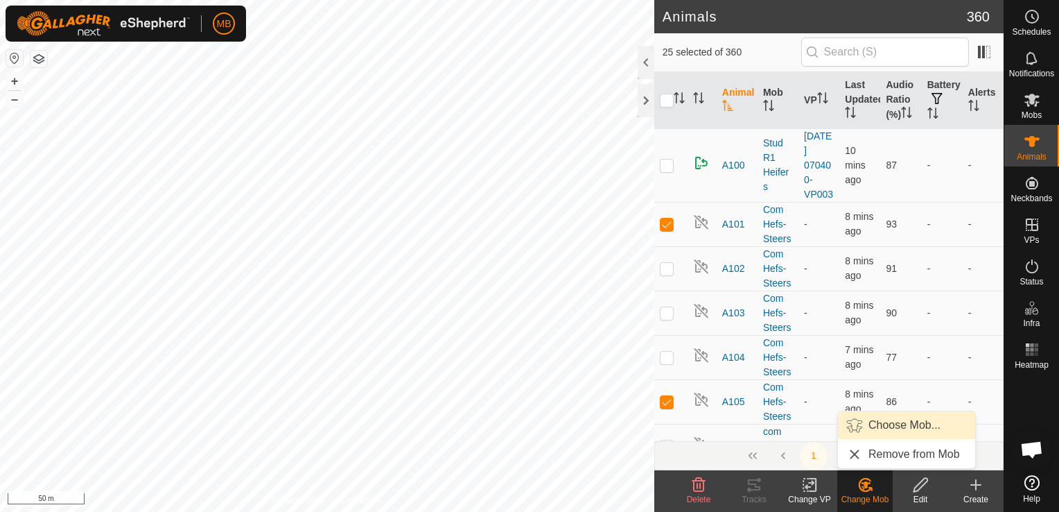
click at [899, 428] on link "Choose Mob..." at bounding box center [906, 425] width 137 height 28
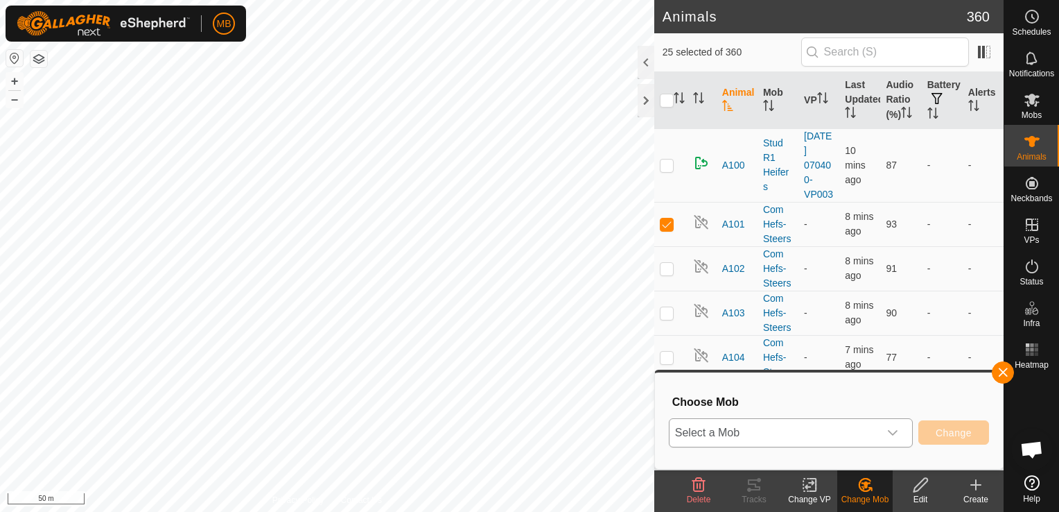
click at [903, 434] on div "dropdown trigger" at bounding box center [893, 433] width 28 height 28
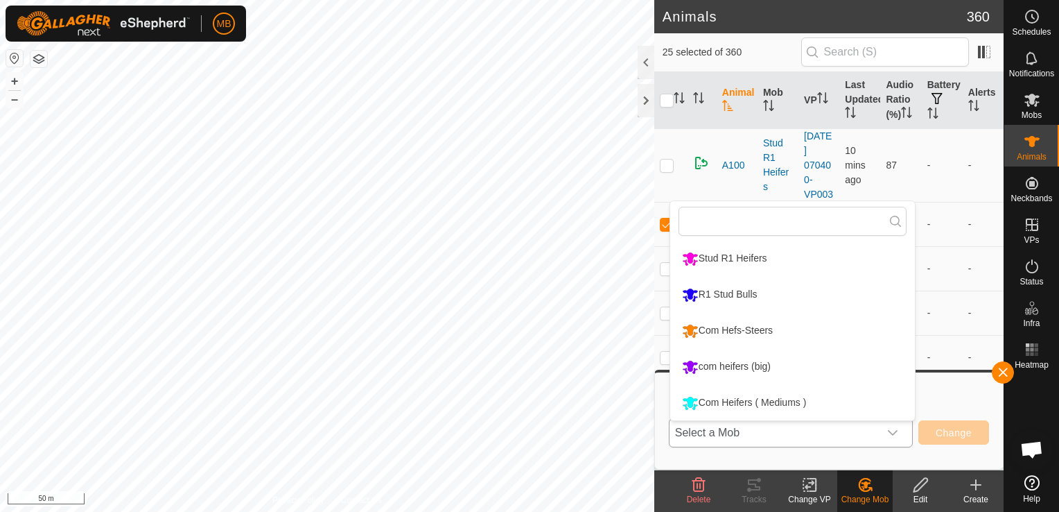
click at [825, 402] on li "Com Heifers ( Mediums )" at bounding box center [792, 402] width 245 height 35
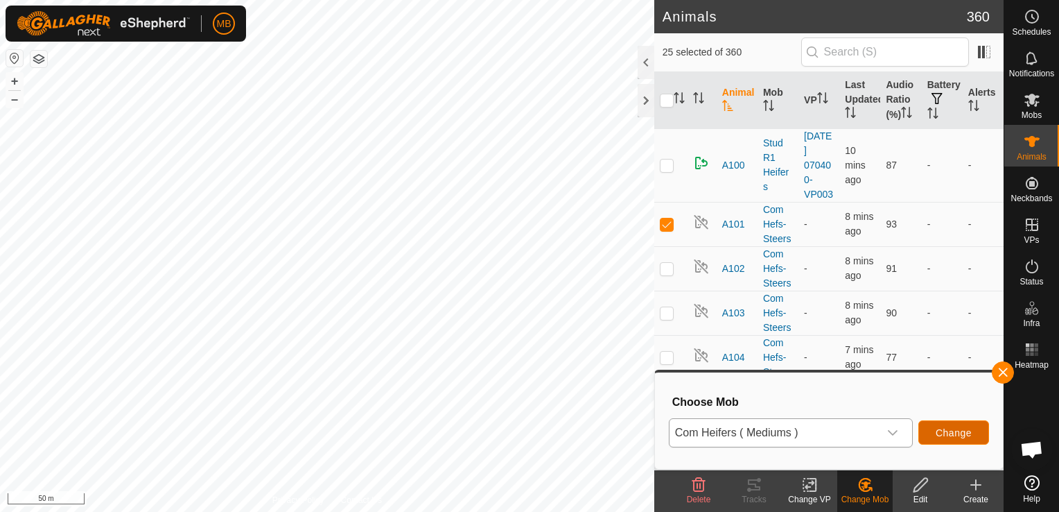
click at [975, 439] on button "Change" at bounding box center [954, 432] width 71 height 24
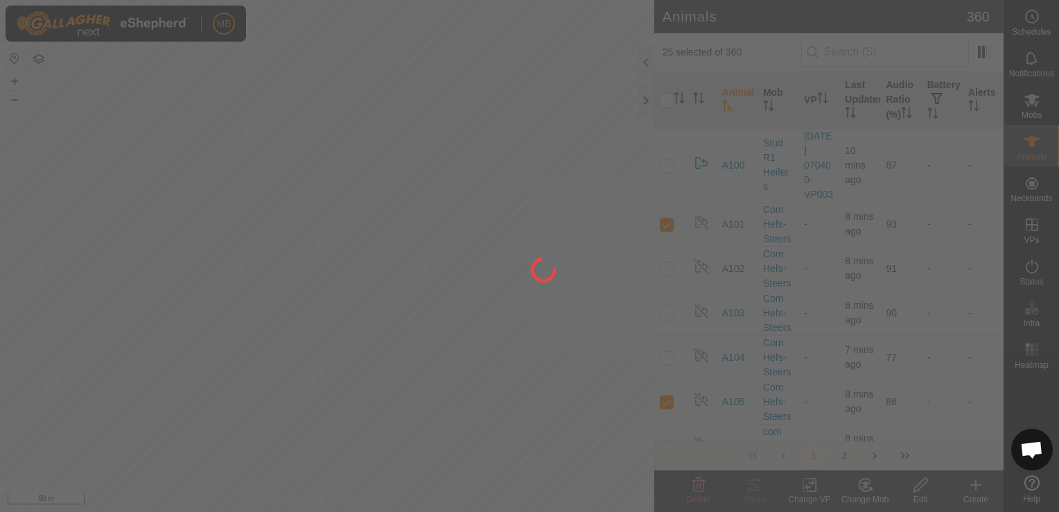
checkbox input "false"
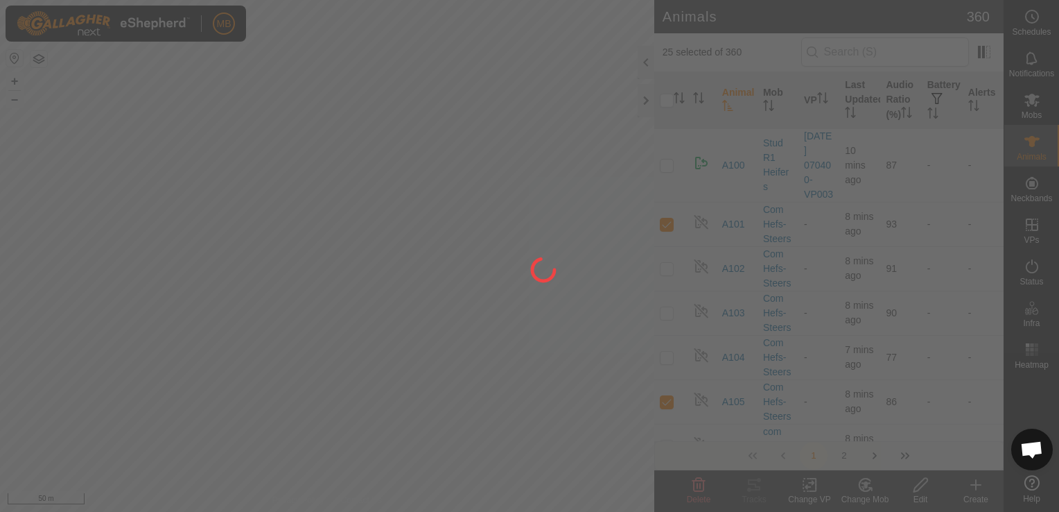
checkbox input "false"
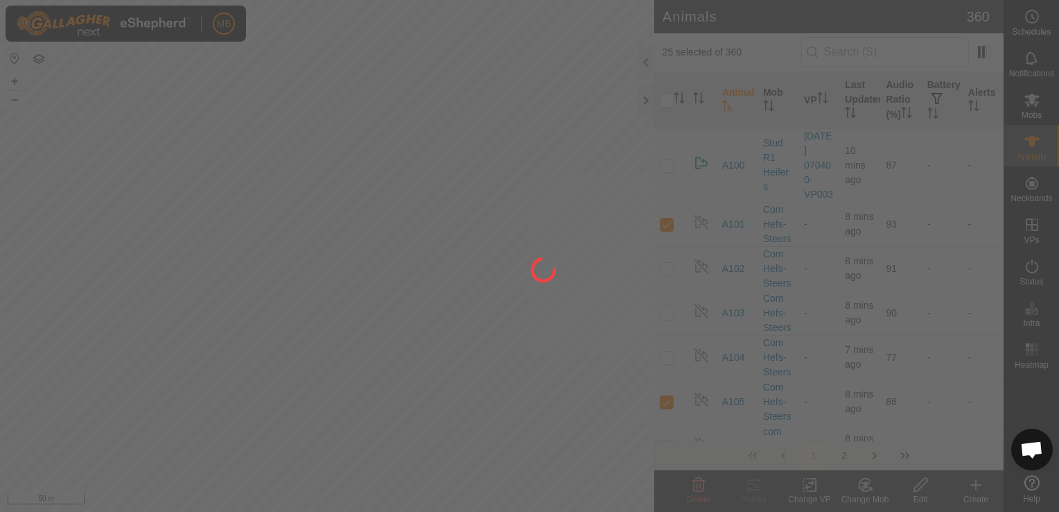
checkbox input "false"
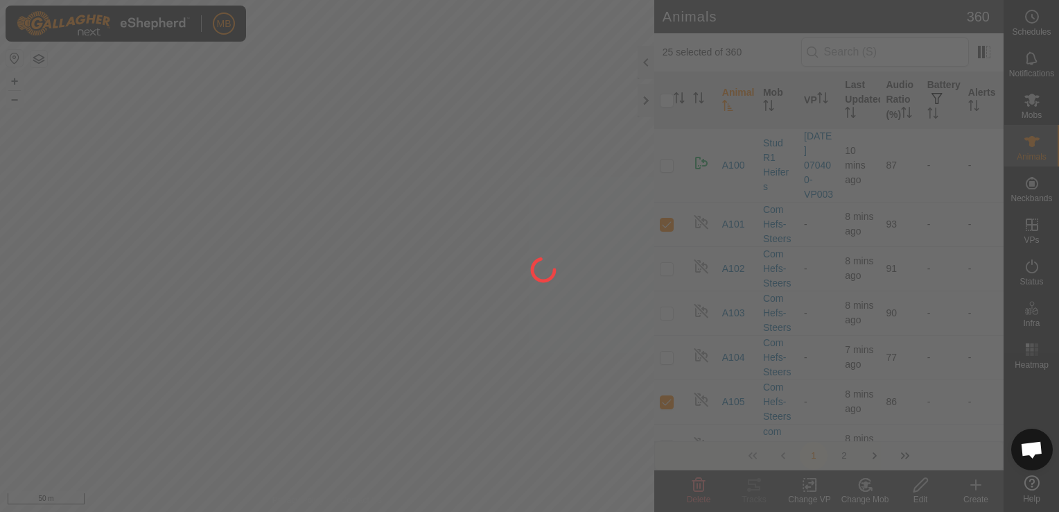
checkbox input "false"
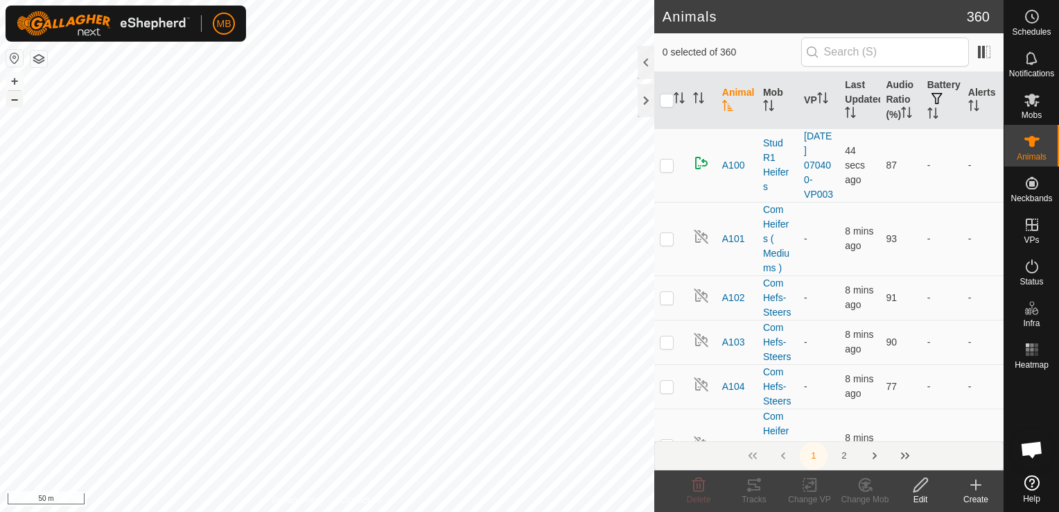
click at [11, 99] on button "–" at bounding box center [14, 99] width 17 height 17
click at [17, 85] on button "+" at bounding box center [14, 81] width 17 height 17
click at [1038, 98] on icon at bounding box center [1032, 100] width 17 height 17
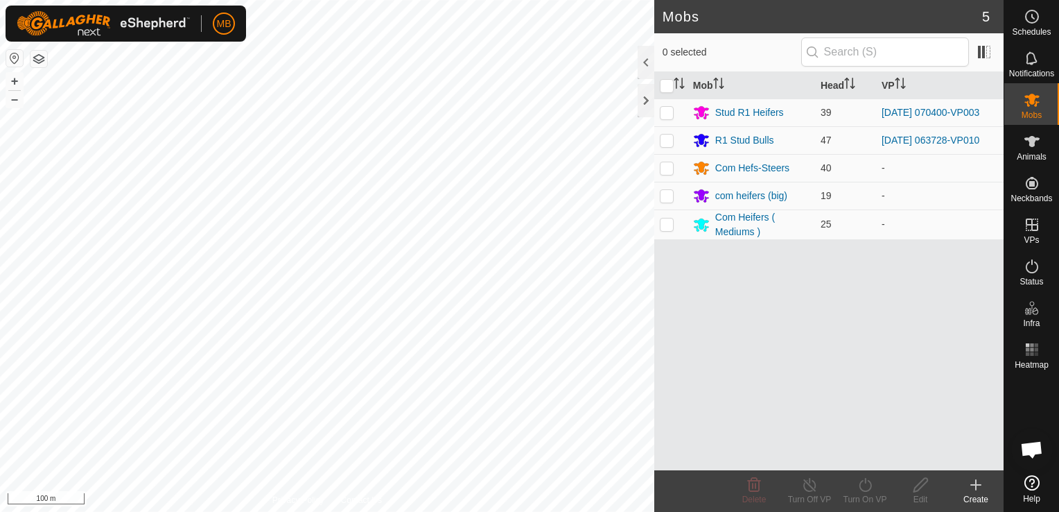
click at [975, 503] on div "Create" at bounding box center [975, 499] width 55 height 12
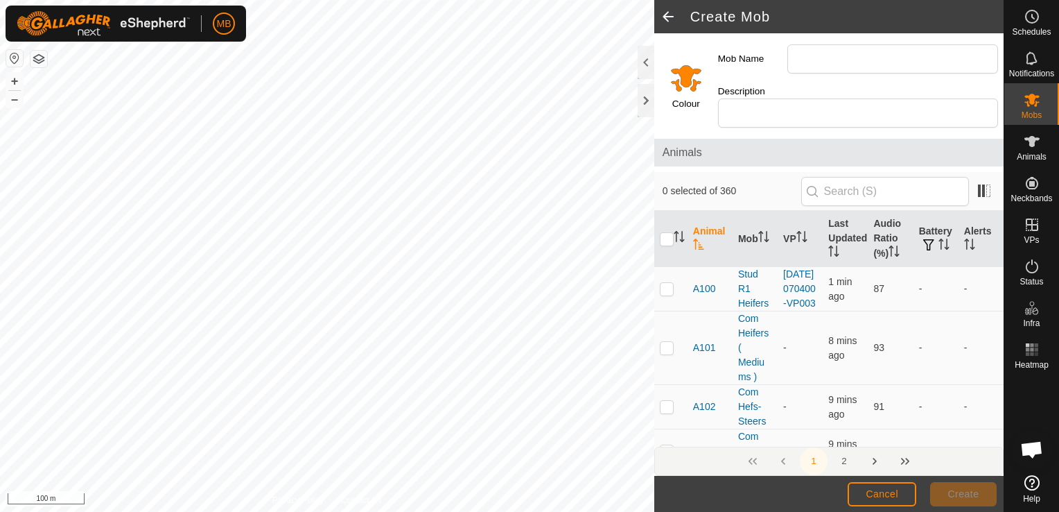
click at [808, 71] on input "Mob Name" at bounding box center [892, 58] width 211 height 29
type input "Steers"
click at [964, 491] on span "Create" at bounding box center [963, 493] width 31 height 11
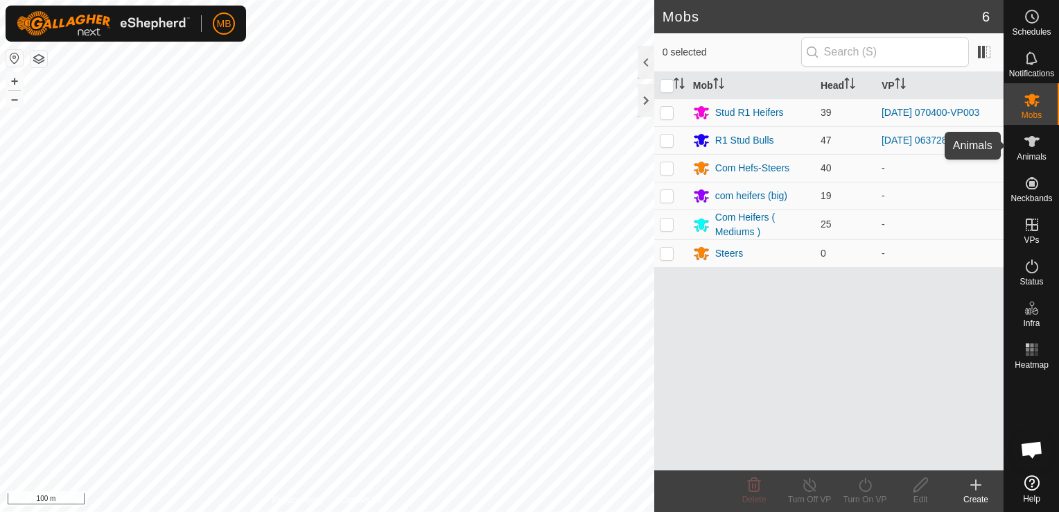
click at [1029, 150] on es-animals-svg-icon at bounding box center [1032, 141] width 25 height 22
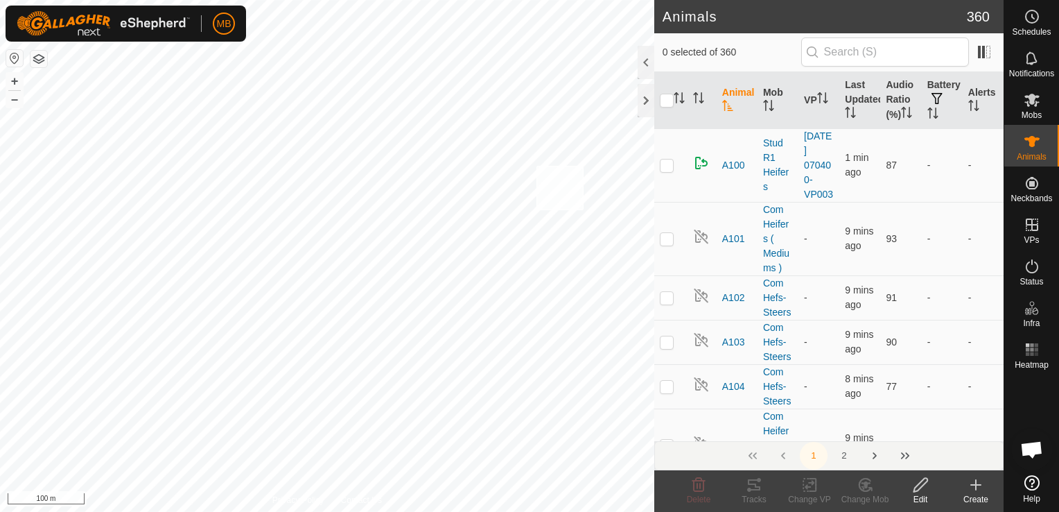
checkbox input "true"
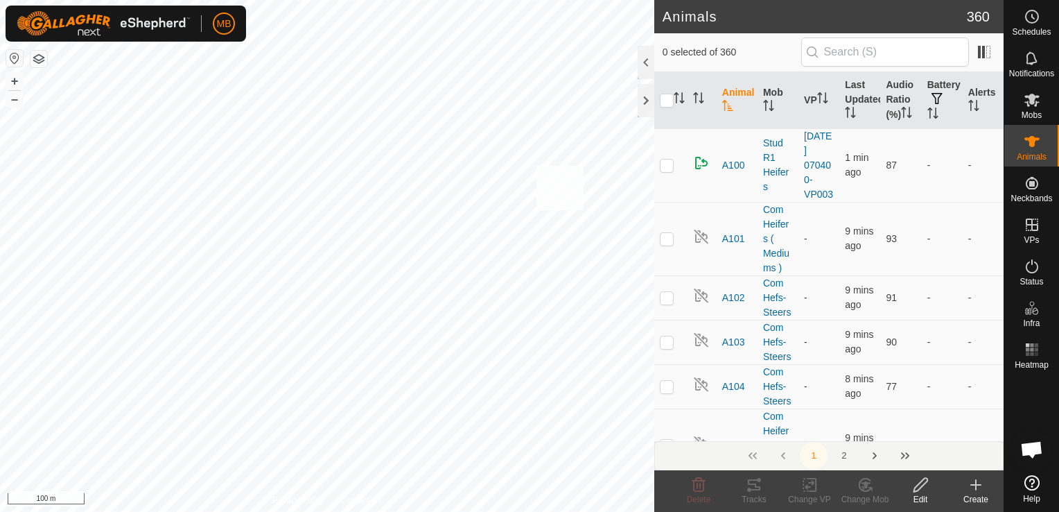
checkbox input "true"
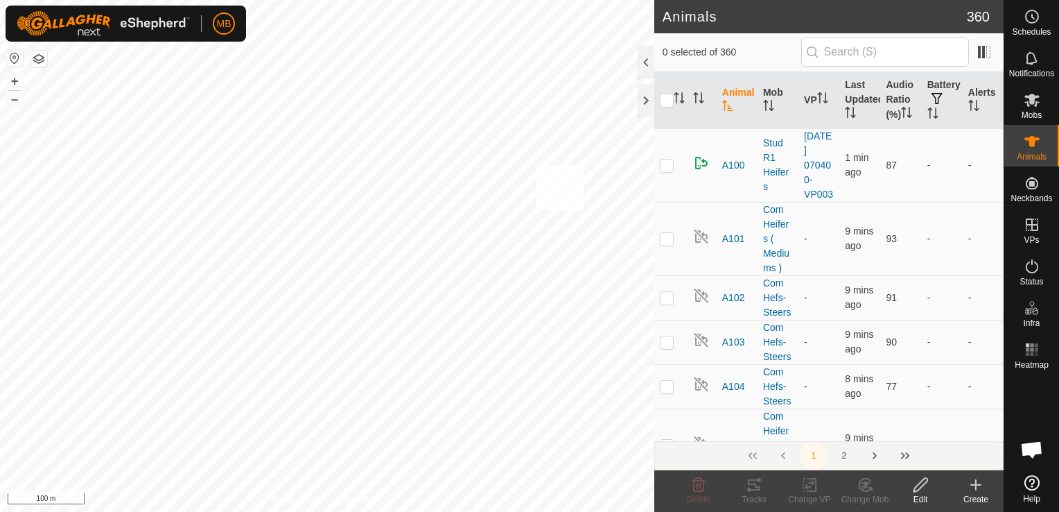
checkbox input "true"
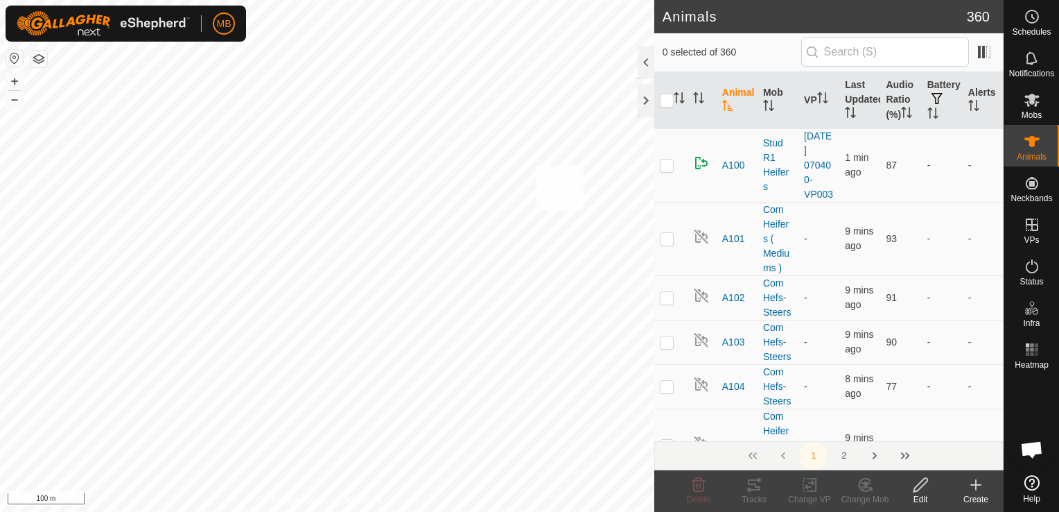
checkbox input "true"
click at [860, 497] on div "Change Mob" at bounding box center [864, 499] width 55 height 12
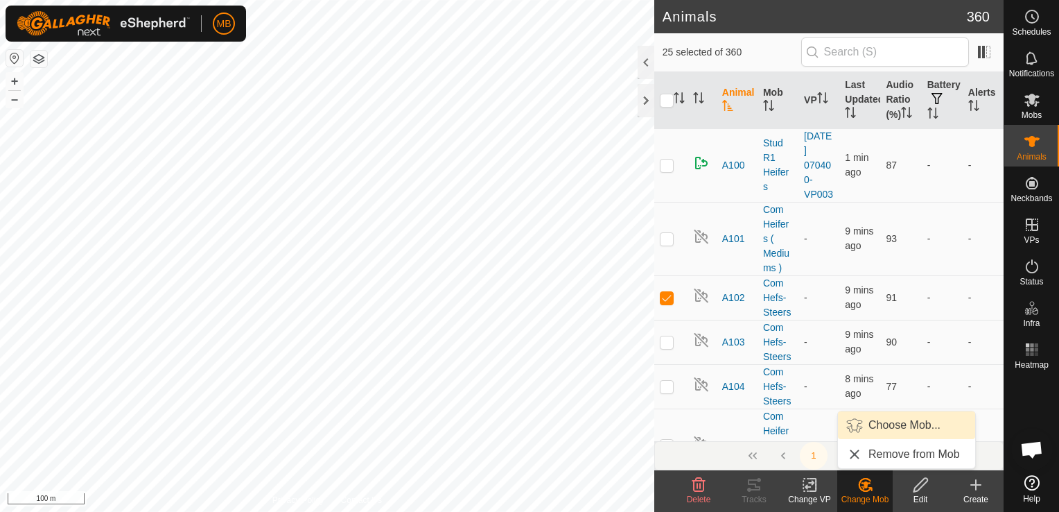
click at [894, 431] on link "Choose Mob..." at bounding box center [906, 425] width 137 height 28
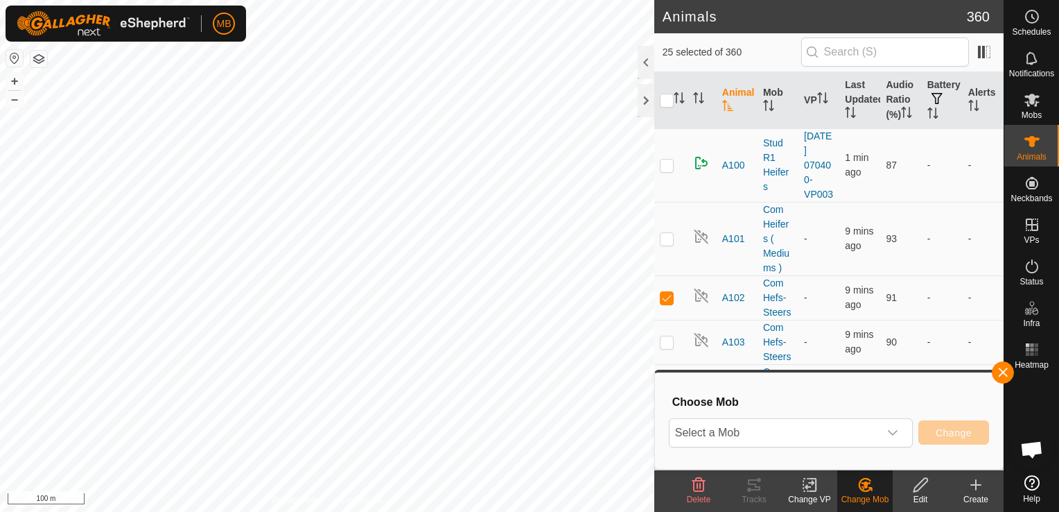
click at [894, 431] on icon "dropdown trigger" at bounding box center [892, 432] width 11 height 11
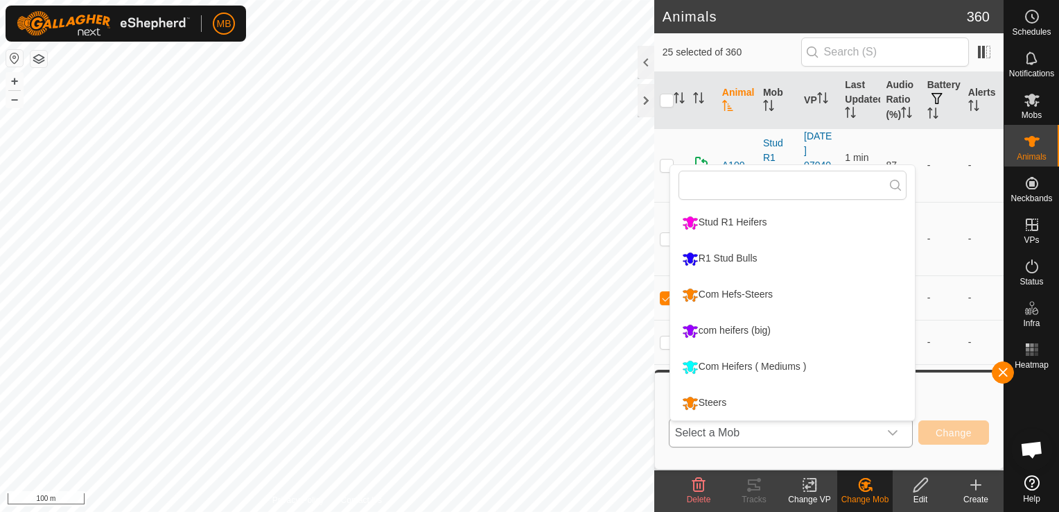
click at [853, 409] on li "Steers" at bounding box center [792, 402] width 245 height 35
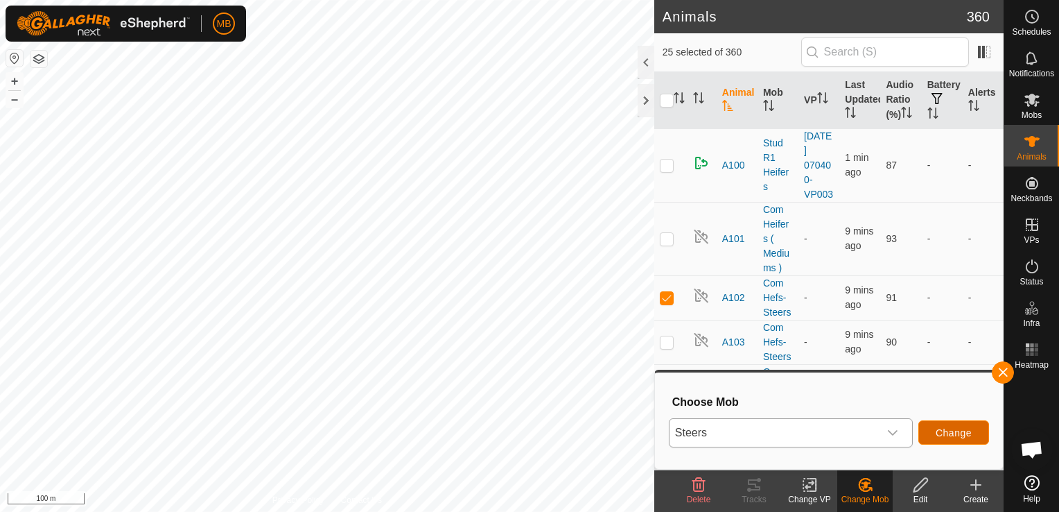
click at [944, 430] on span "Change" at bounding box center [954, 432] width 36 height 11
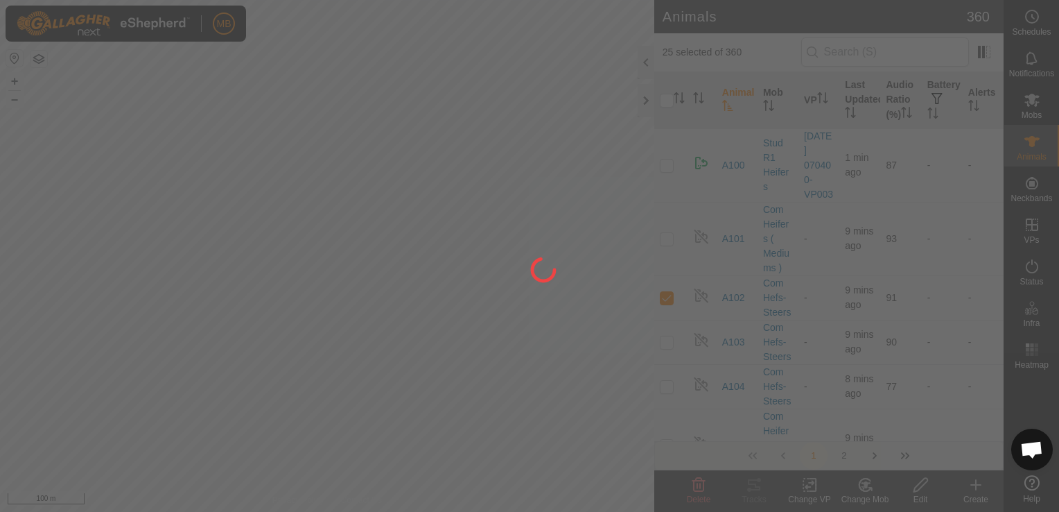
checkbox input "false"
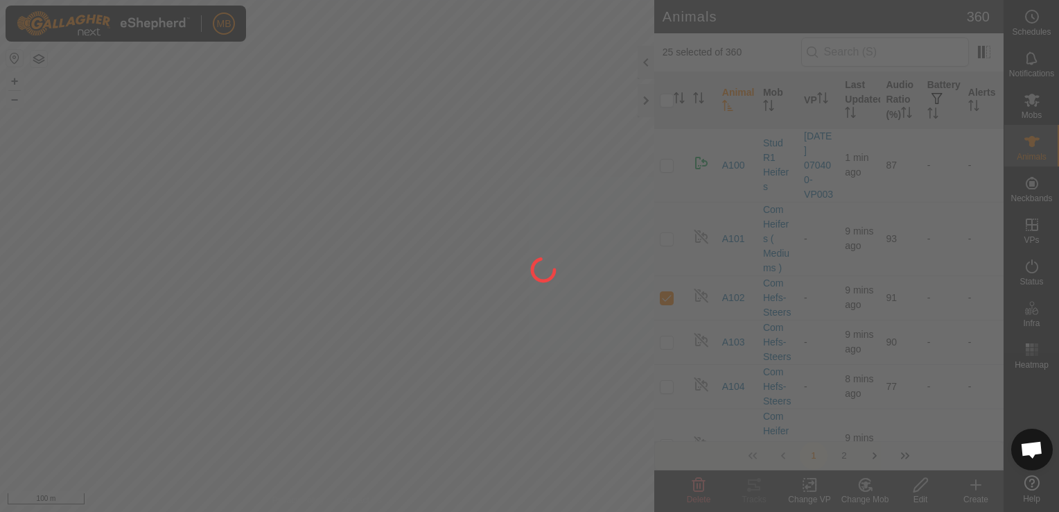
checkbox input "false"
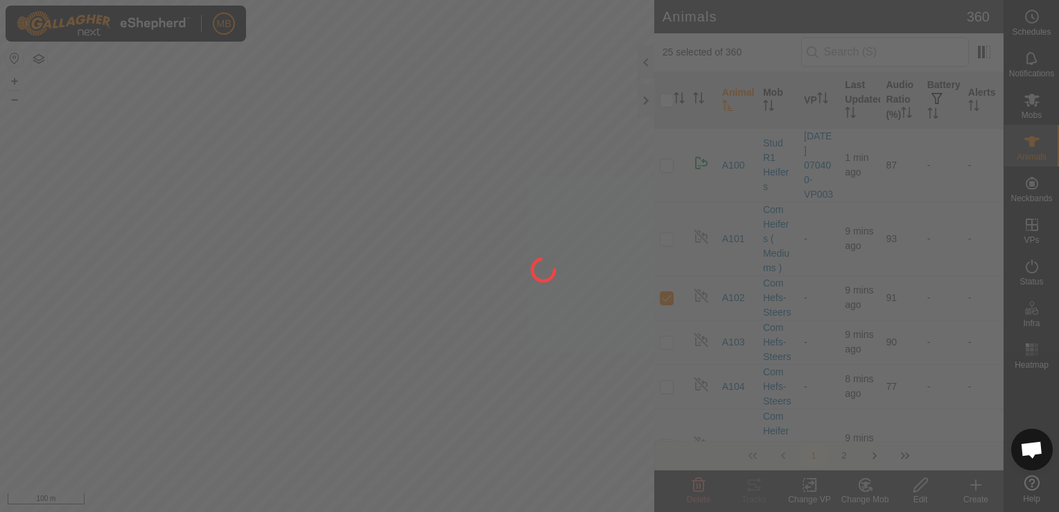
checkbox input "false"
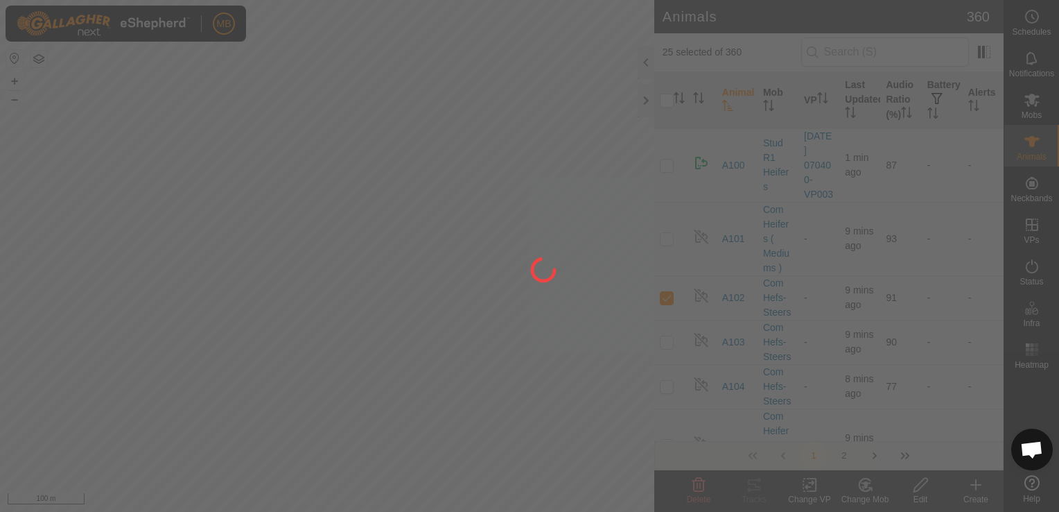
checkbox input "false"
